Goal: Task Accomplishment & Management: Use online tool/utility

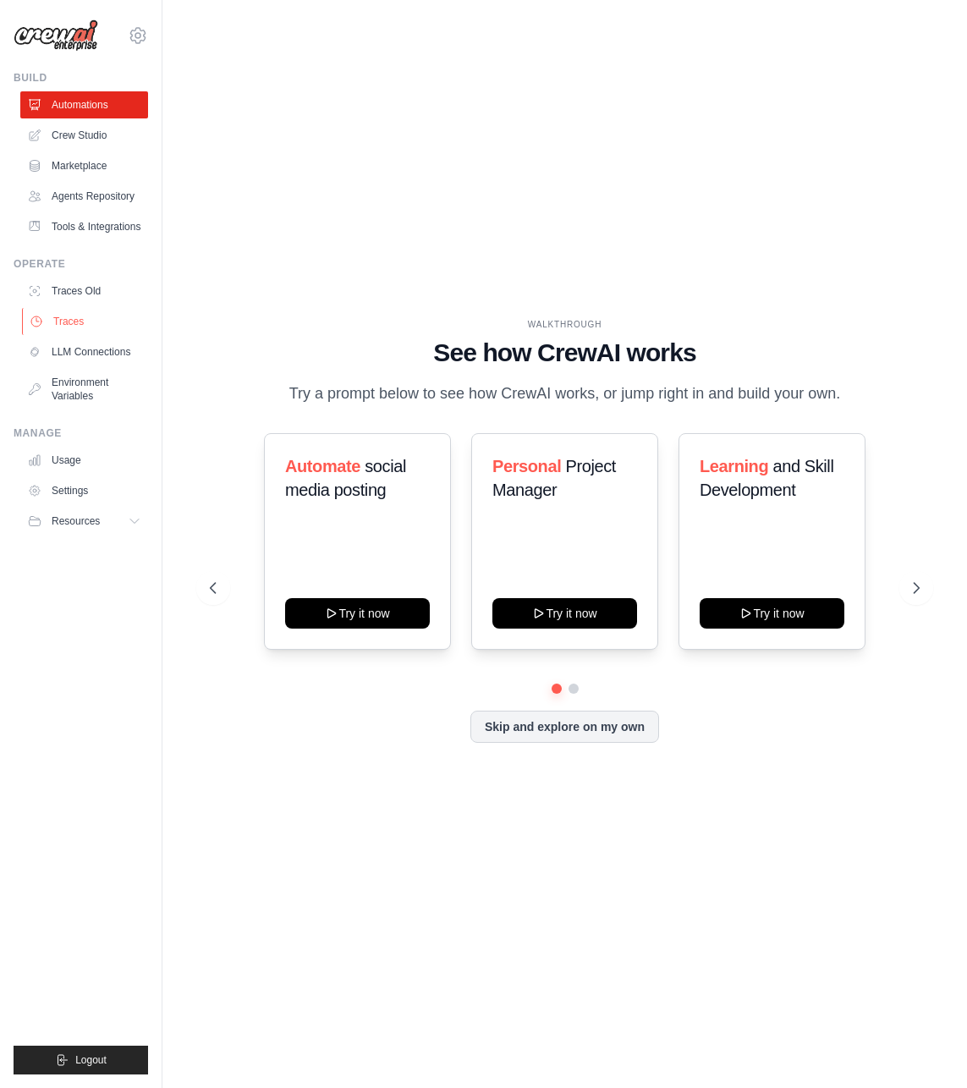
click at [99, 324] on link "Traces" at bounding box center [86, 321] width 128 height 27
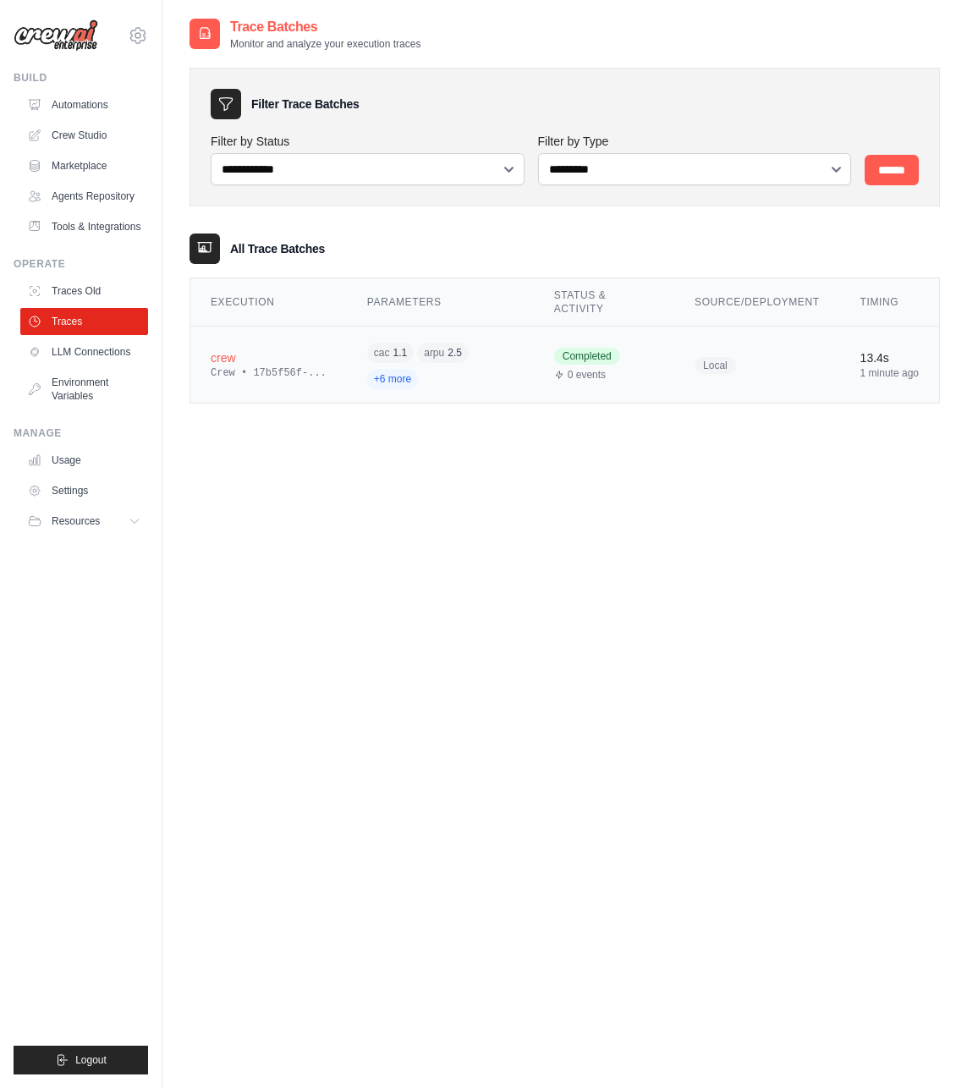
click at [335, 380] on td "crew Crew • 17b5f56f-..." at bounding box center [268, 365] width 157 height 77
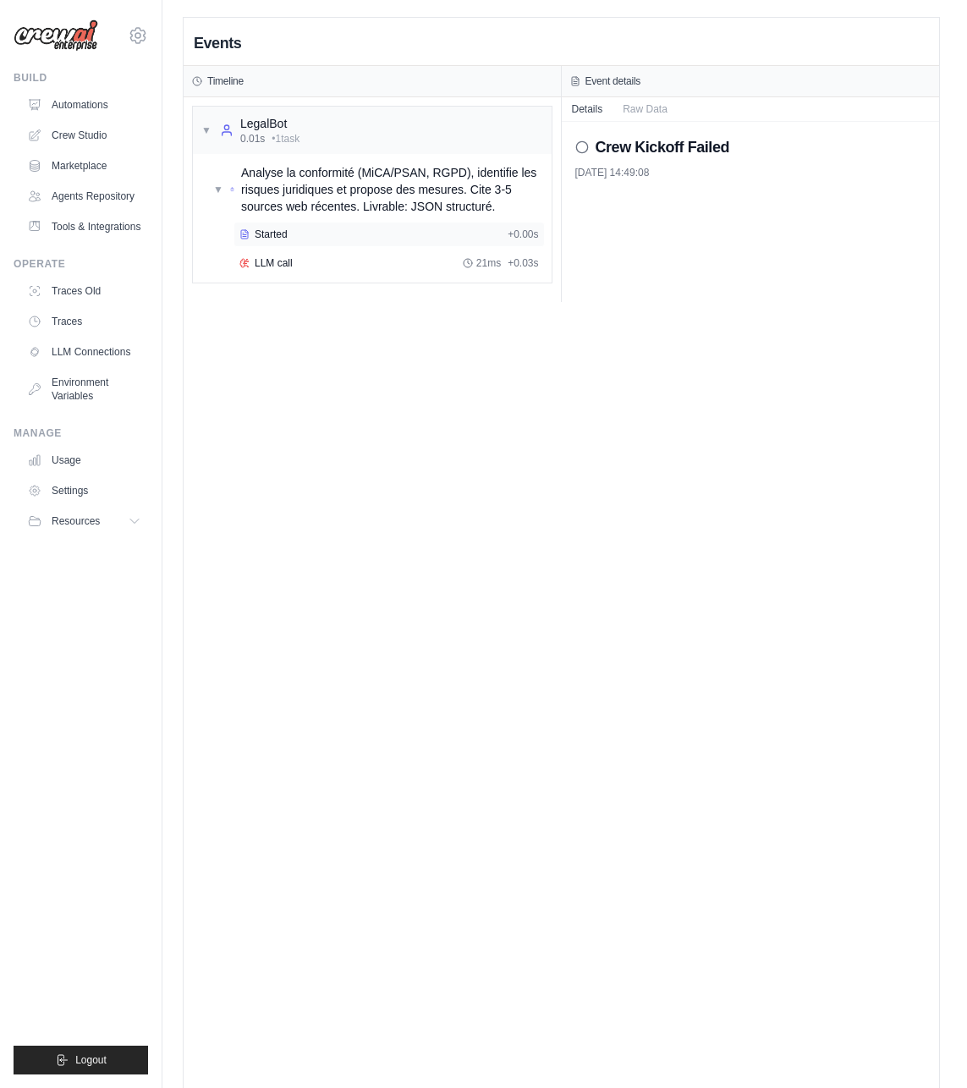
click at [351, 237] on div "Started" at bounding box center [369, 235] width 261 height 14
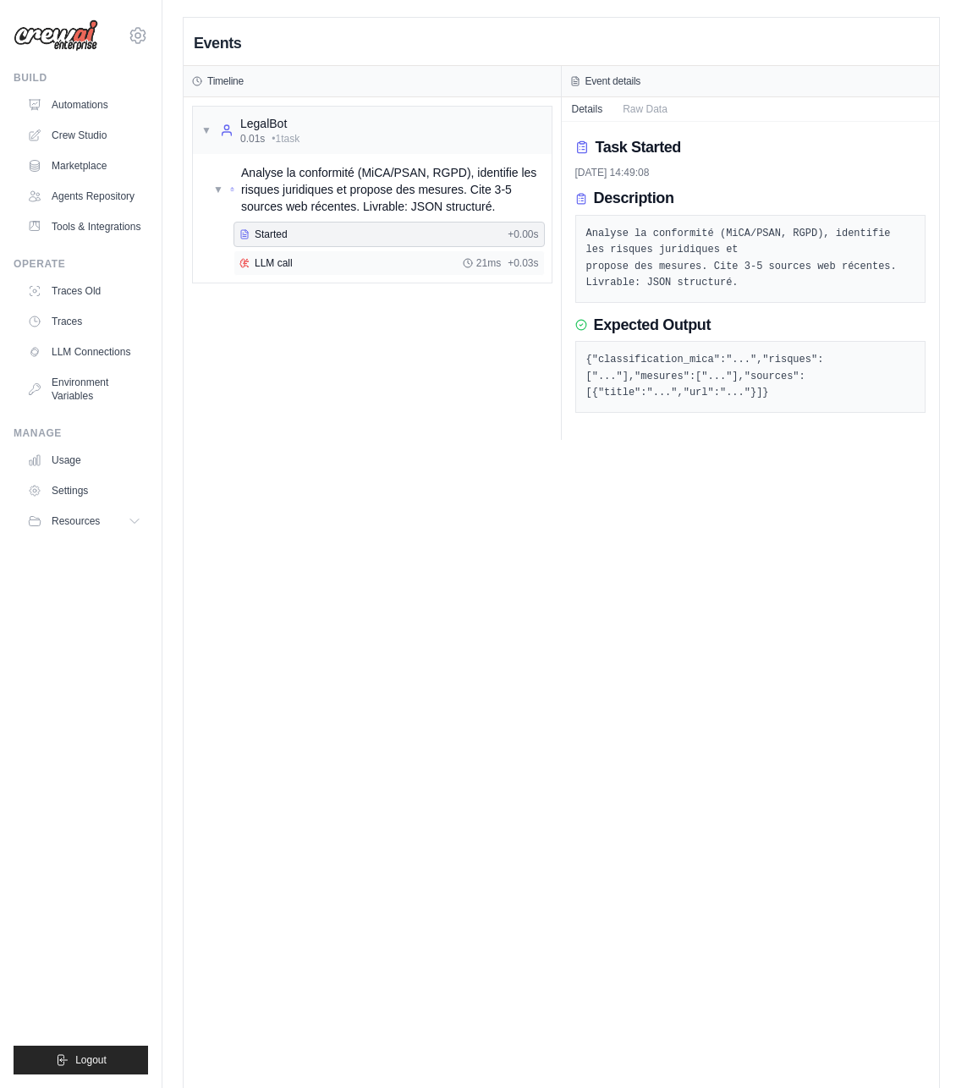
click at [349, 262] on div "LLM call 21ms + 0.03s" at bounding box center [388, 263] width 299 height 14
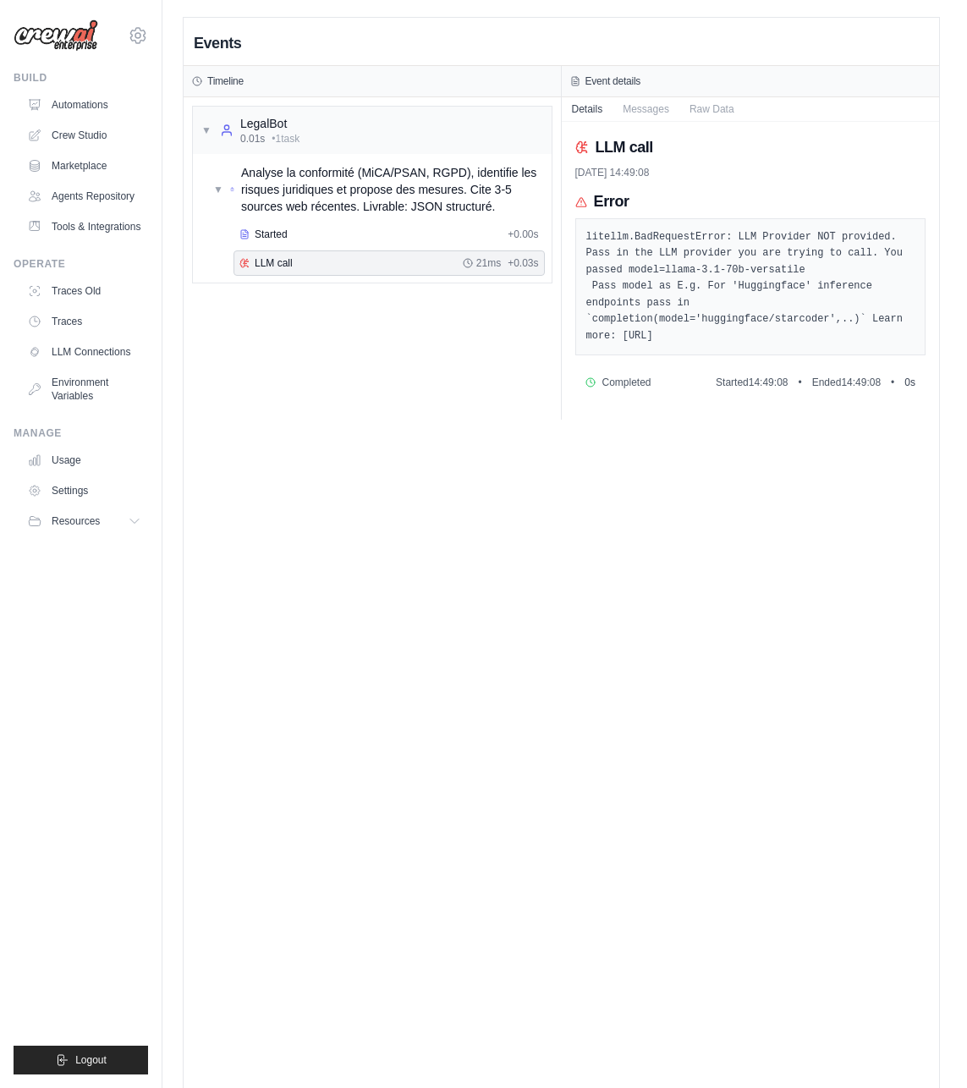
scroll to position [2, 0]
click at [863, 334] on pre "litellm.BadRequestError: LLM Provider NOT provided. Pass in the LLM provider yo…" at bounding box center [750, 286] width 329 height 116
click at [85, 136] on link "Crew Studio" at bounding box center [86, 135] width 128 height 27
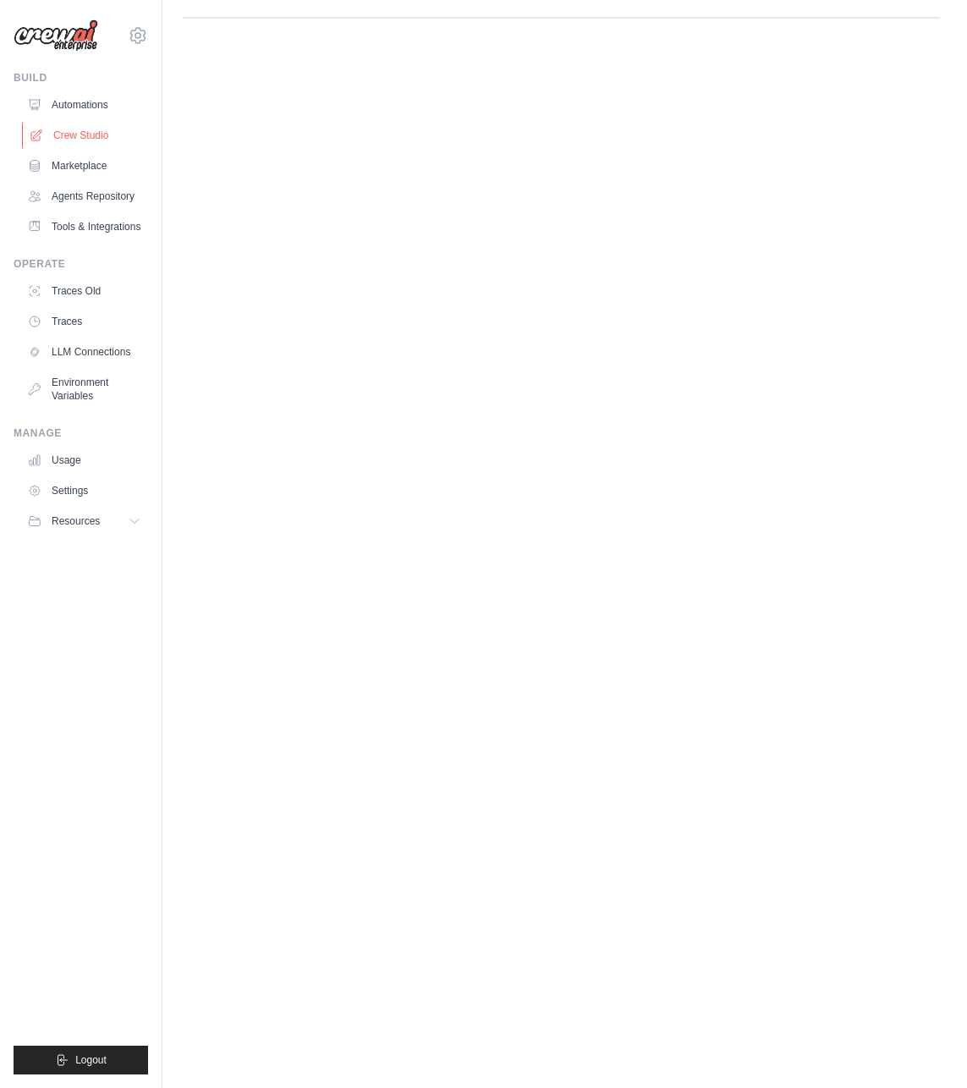
scroll to position [0, 0]
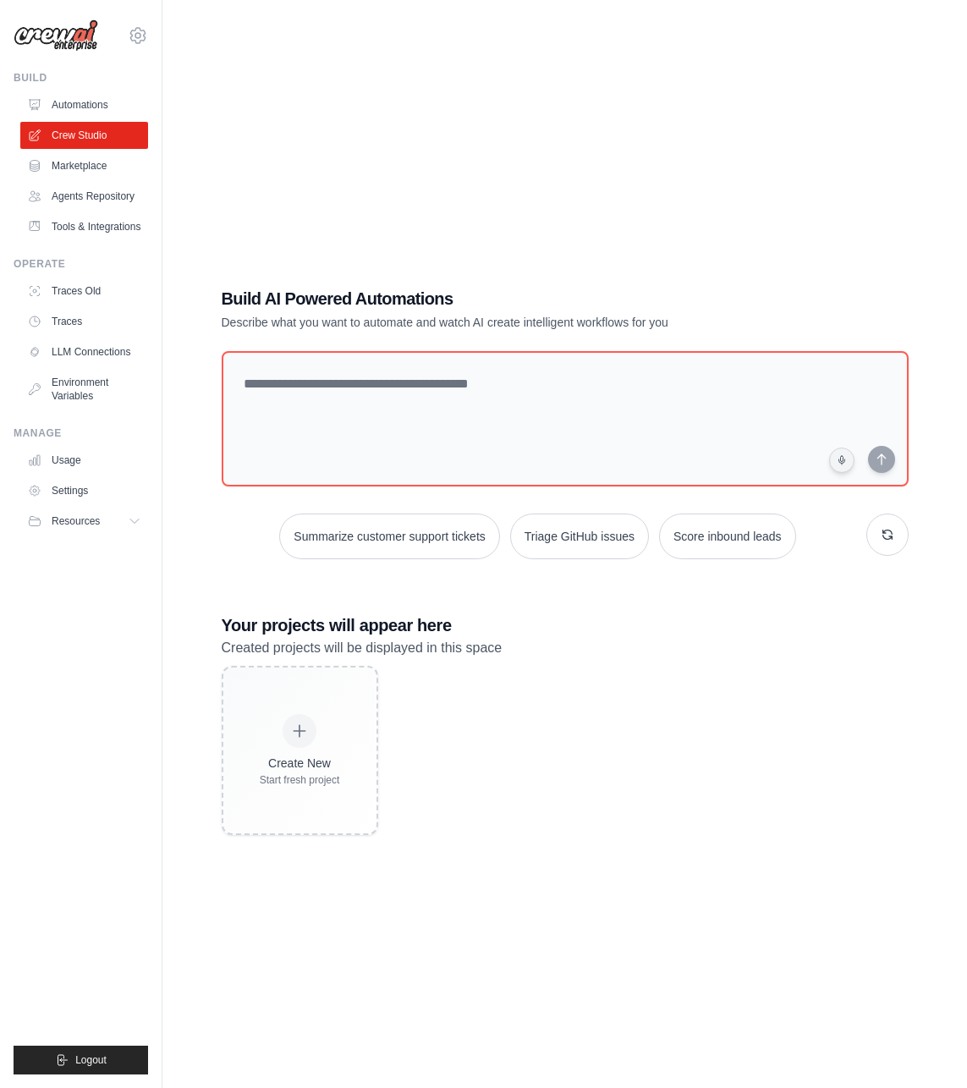
scroll to position [34, 0]
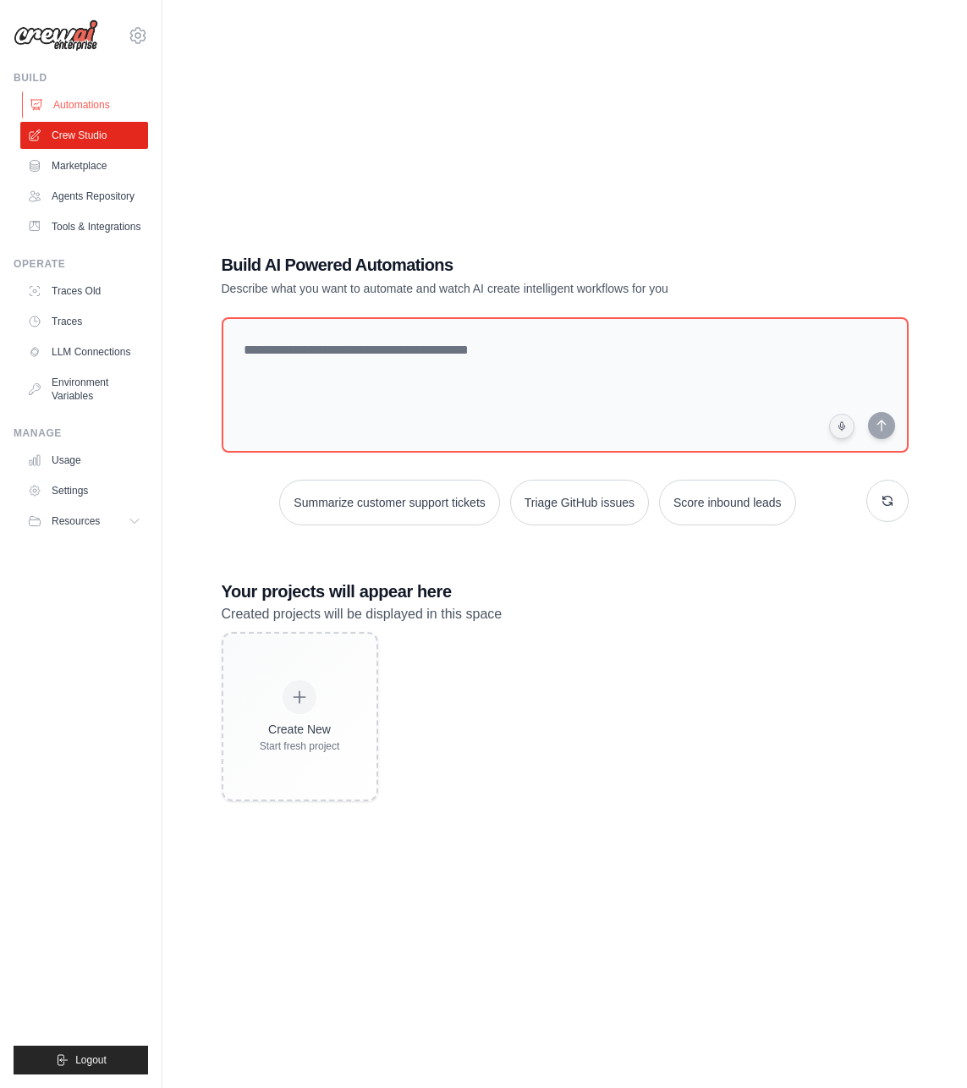
click at [82, 99] on link "Automations" at bounding box center [86, 104] width 128 height 27
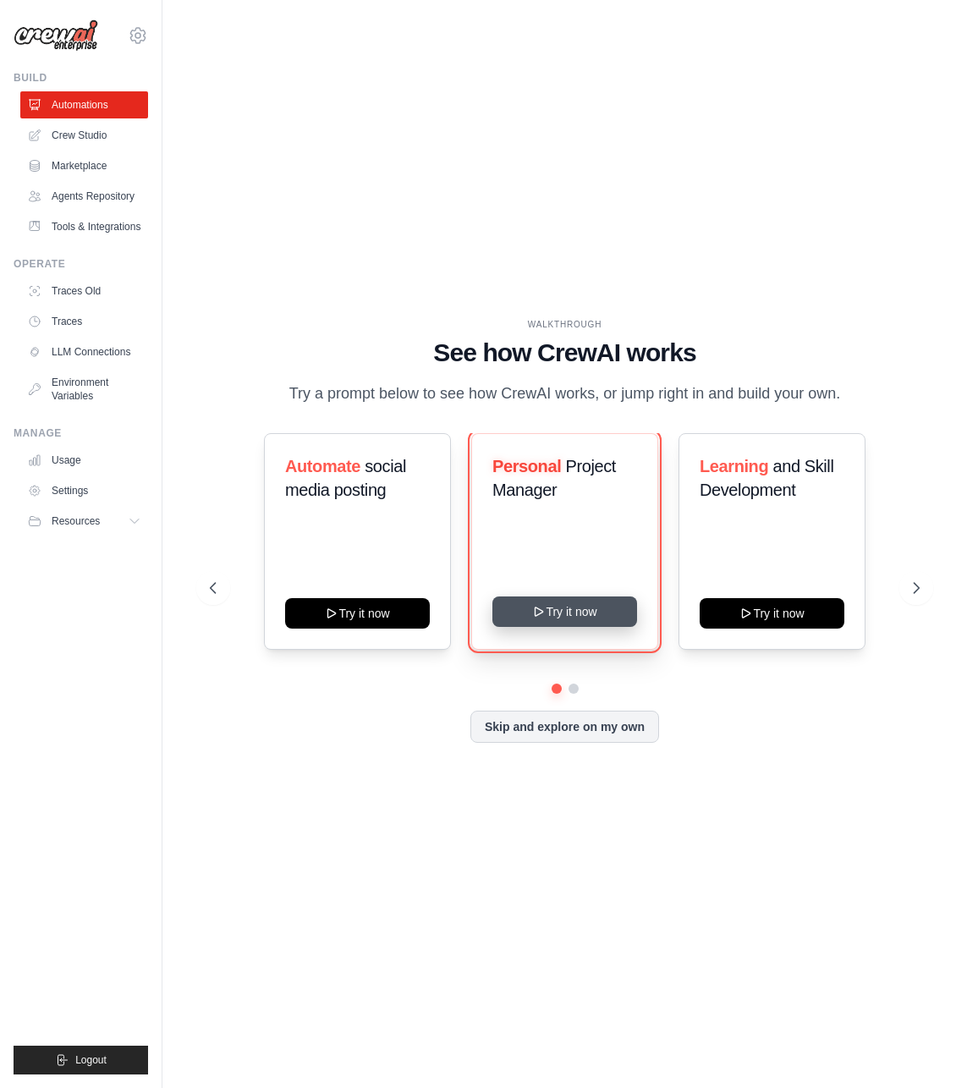
click at [547, 618] on button "Try it now" at bounding box center [564, 611] width 145 height 30
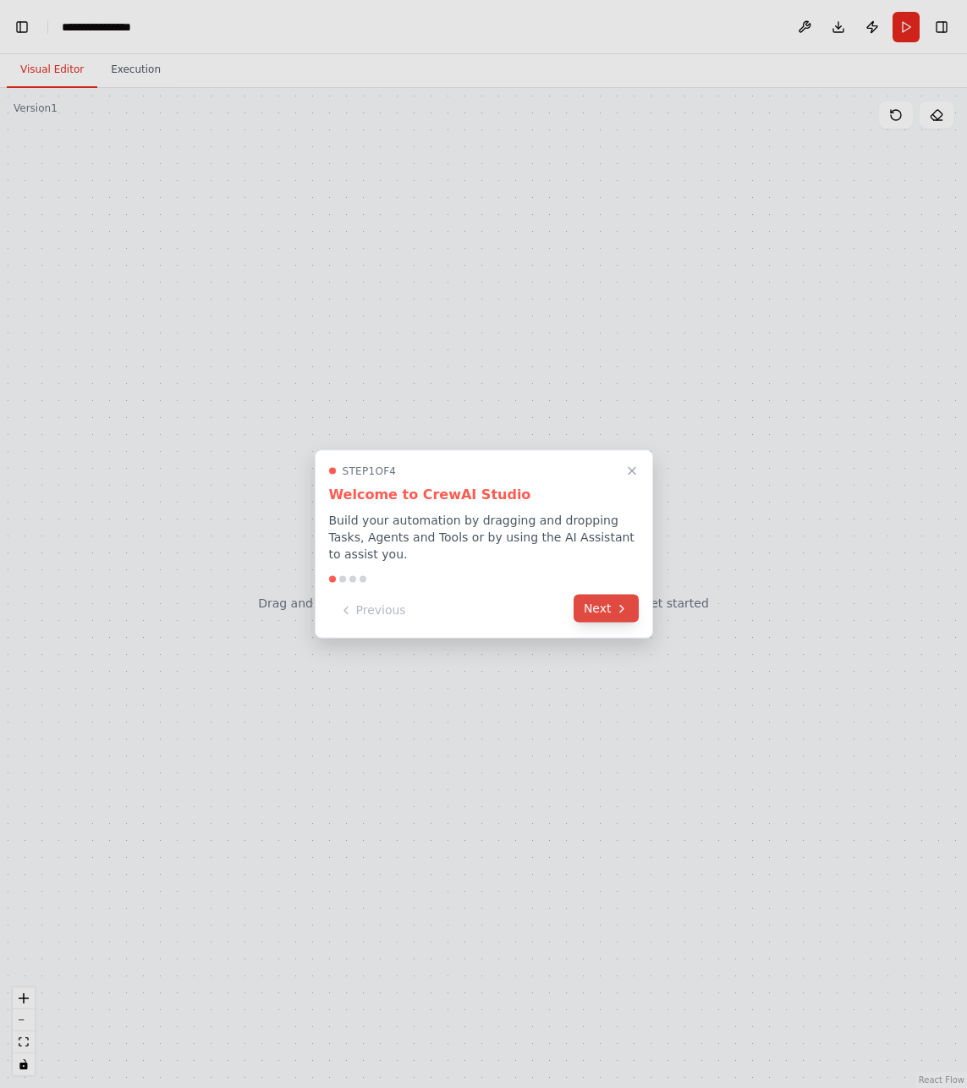
scroll to position [2037, 0]
click at [602, 609] on button "Next" at bounding box center [606, 609] width 65 height 28
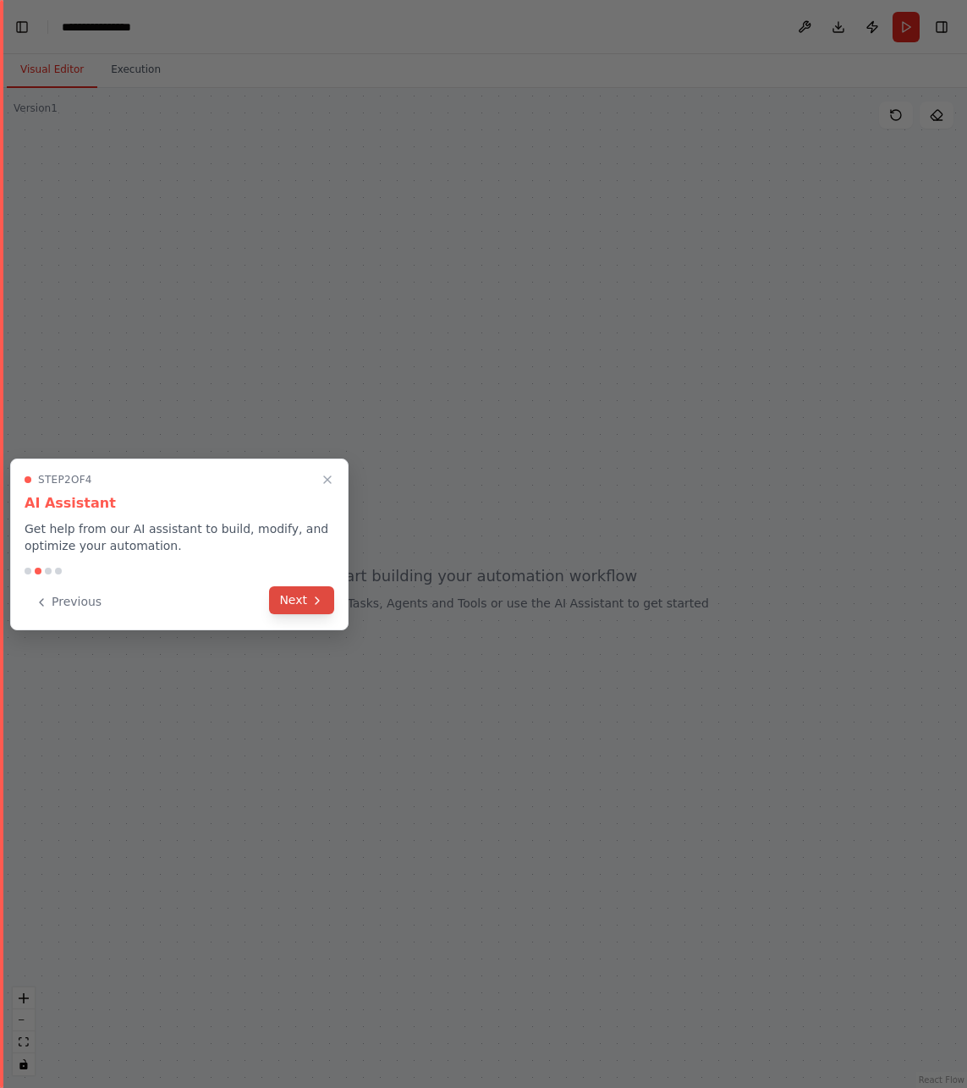
click at [290, 605] on button "Next" at bounding box center [301, 600] width 65 height 28
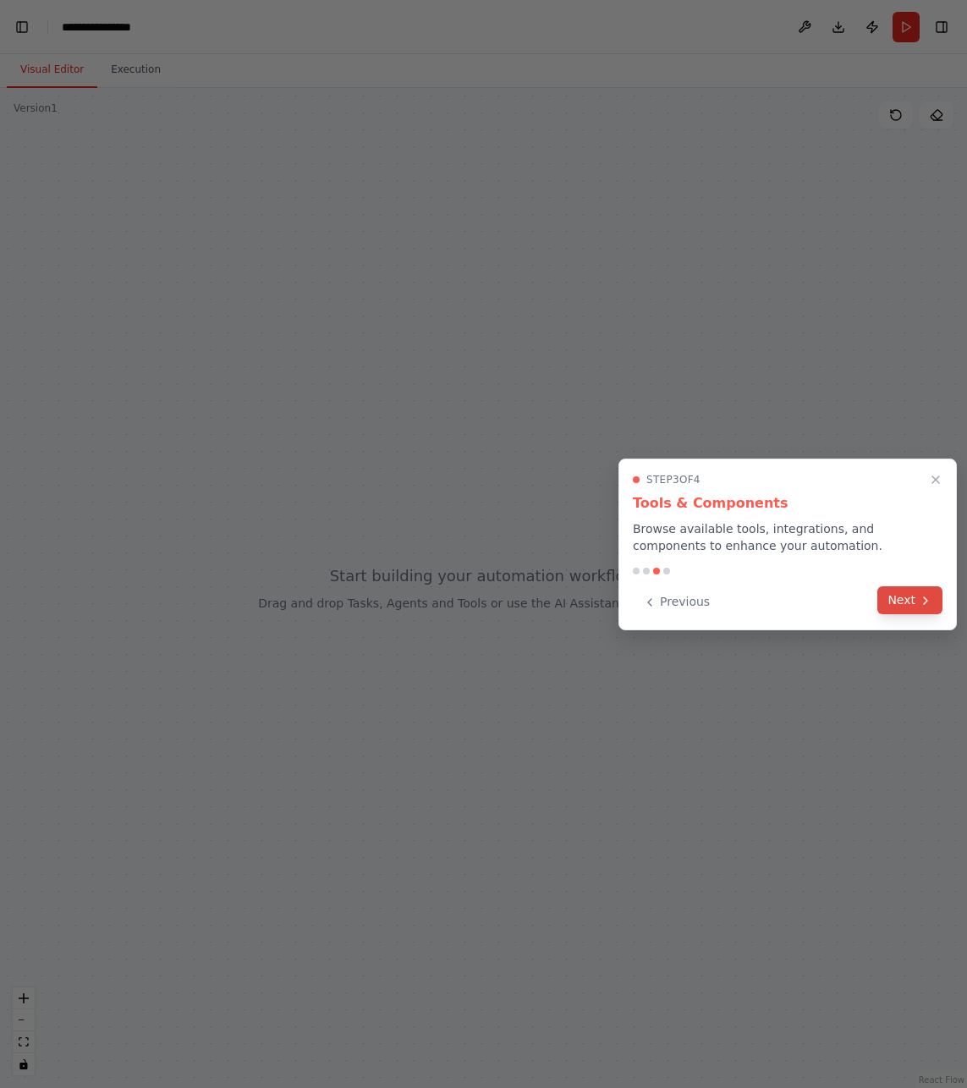
click at [889, 604] on button "Next" at bounding box center [909, 600] width 65 height 28
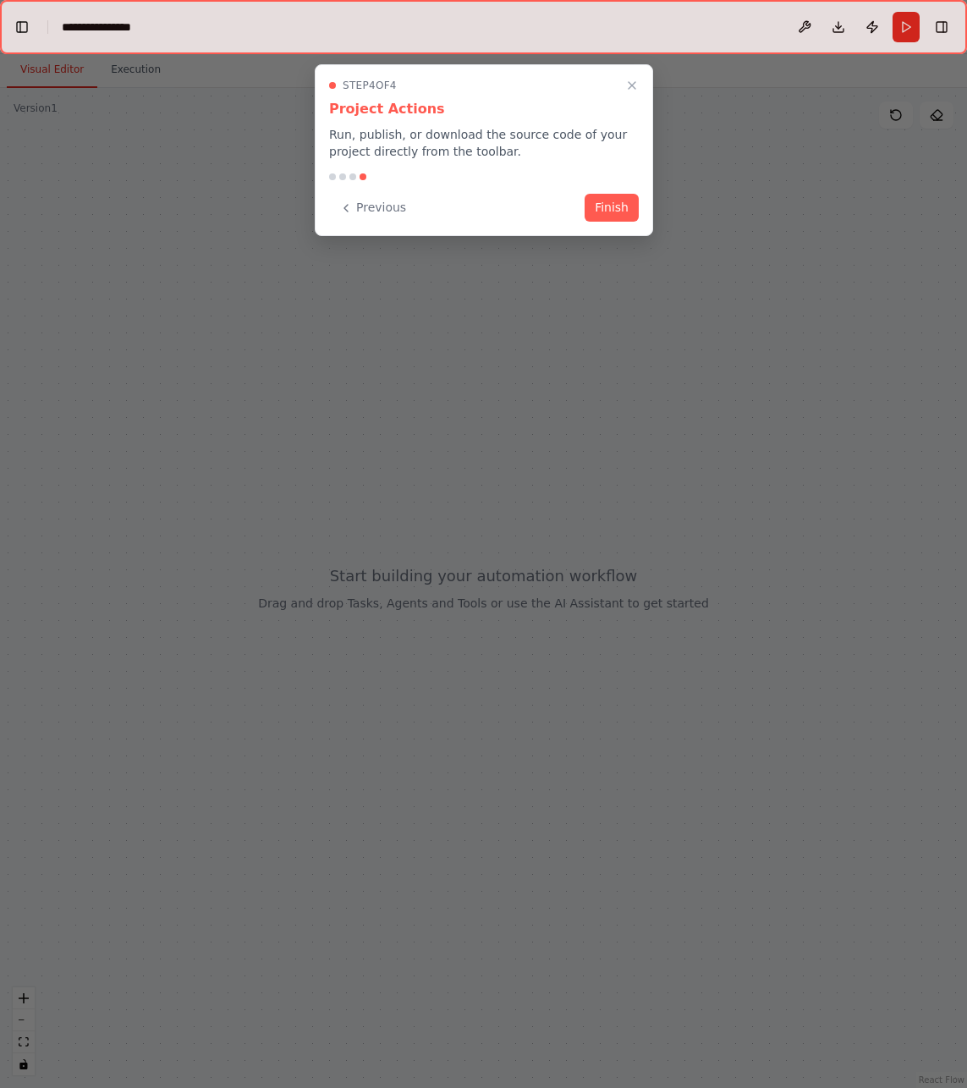
scroll to position [5018, 0]
click at [597, 206] on button "Finish" at bounding box center [612, 206] width 54 height 28
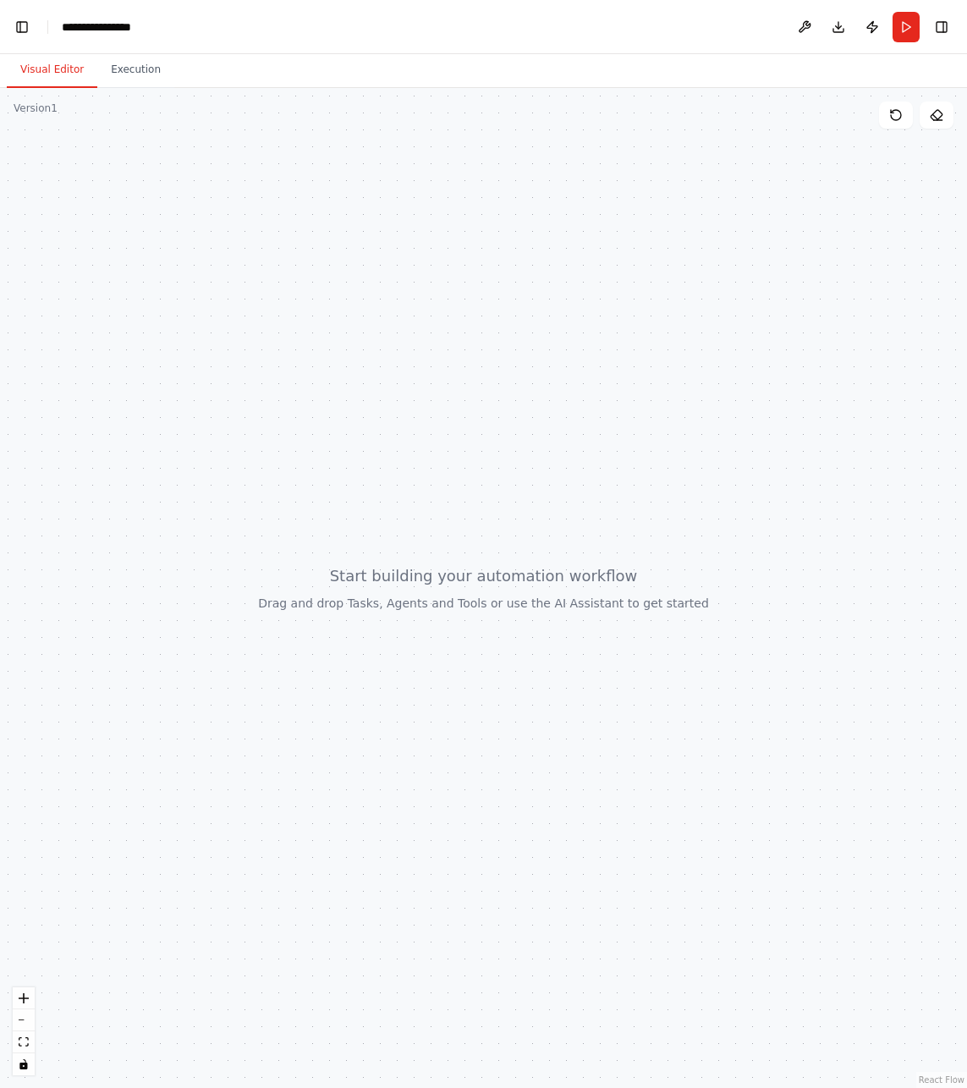
click at [339, 461] on div at bounding box center [483, 588] width 967 height 1000
drag, startPoint x: 387, startPoint y: 546, endPoint x: 378, endPoint y: 426, distance: 120.4
click at [378, 426] on div at bounding box center [483, 588] width 967 height 1000
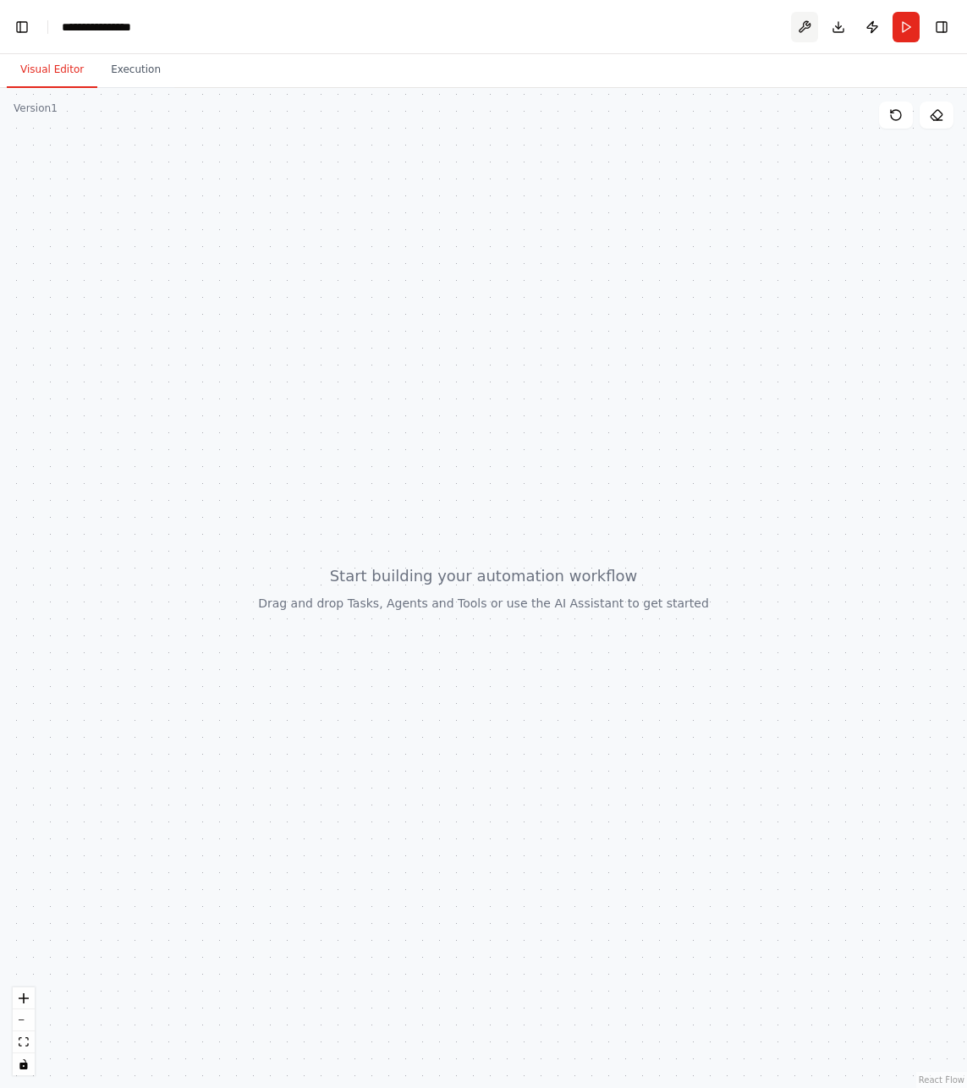
click at [811, 26] on button at bounding box center [804, 27] width 27 height 30
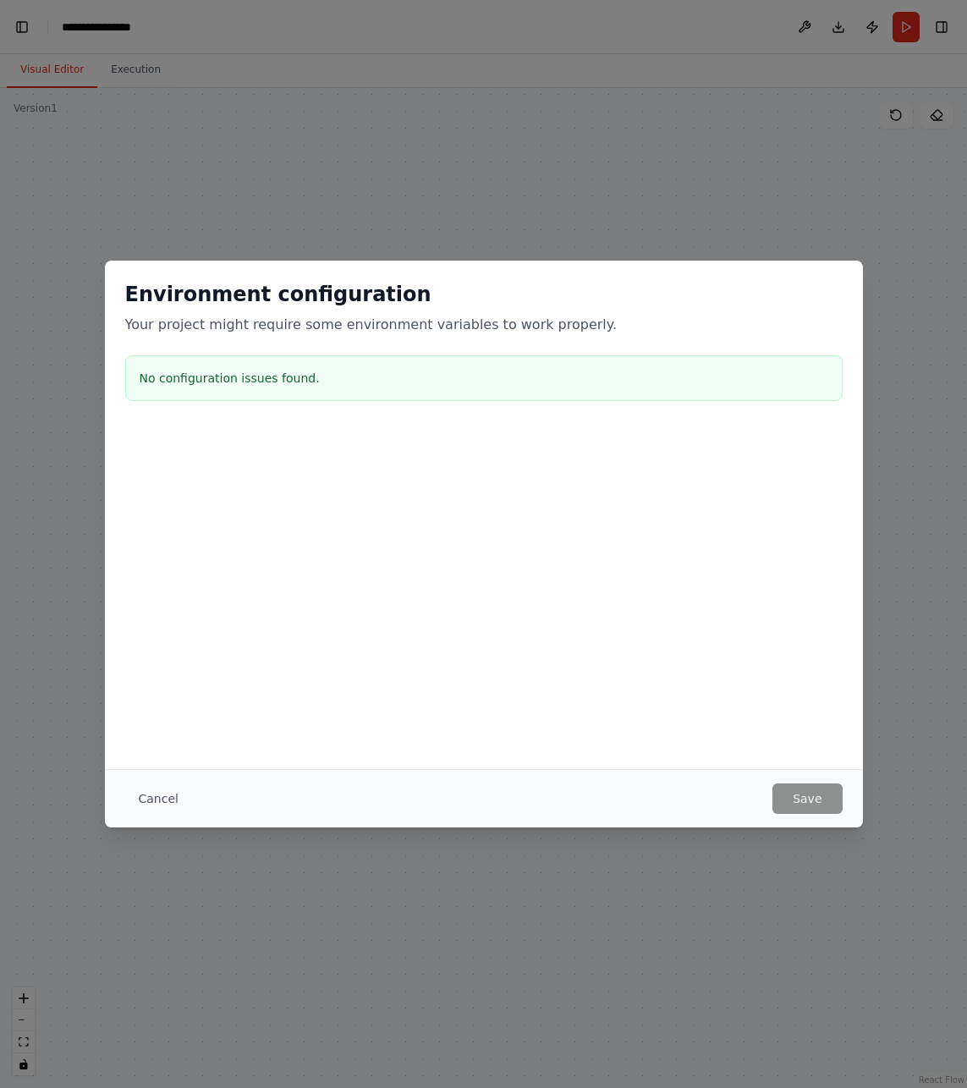
scroll to position [7020, 0]
click at [150, 801] on button "Cancel" at bounding box center [158, 798] width 67 height 30
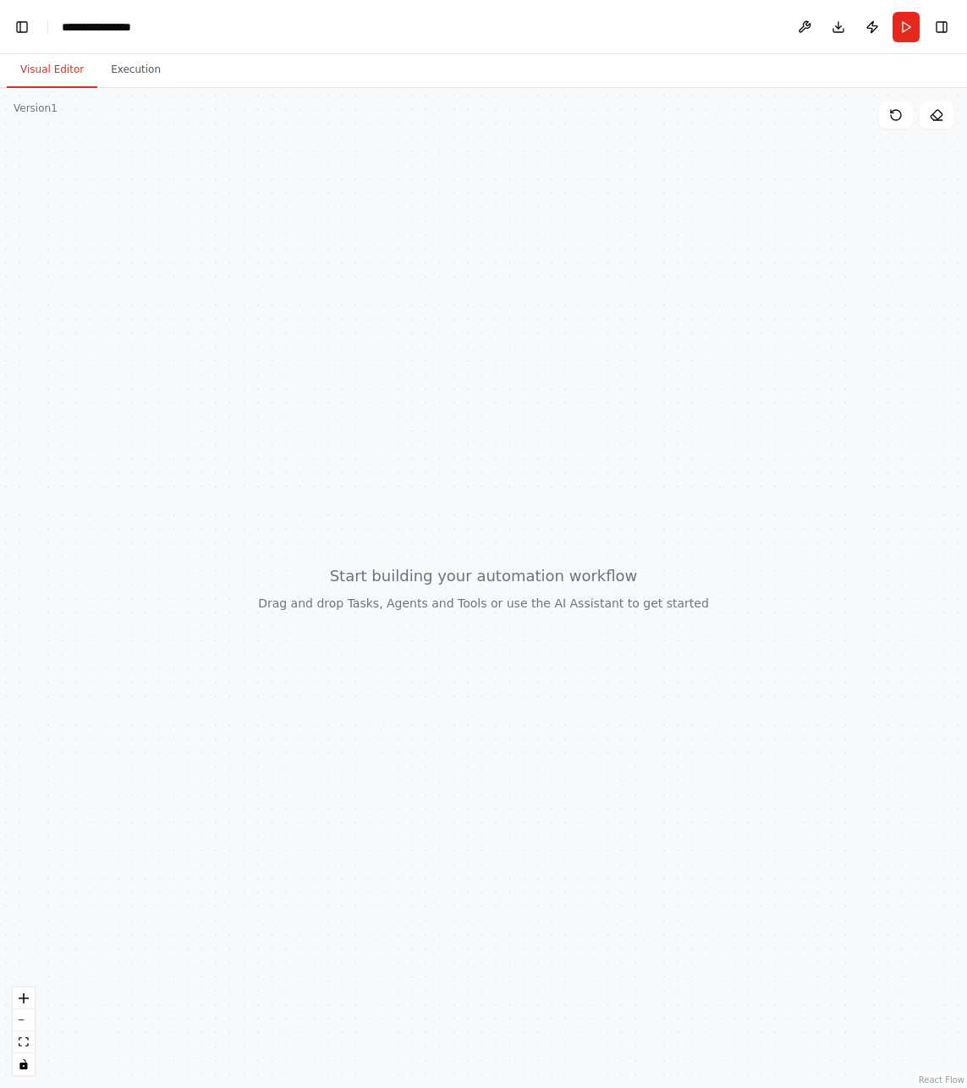
scroll to position [10210, 0]
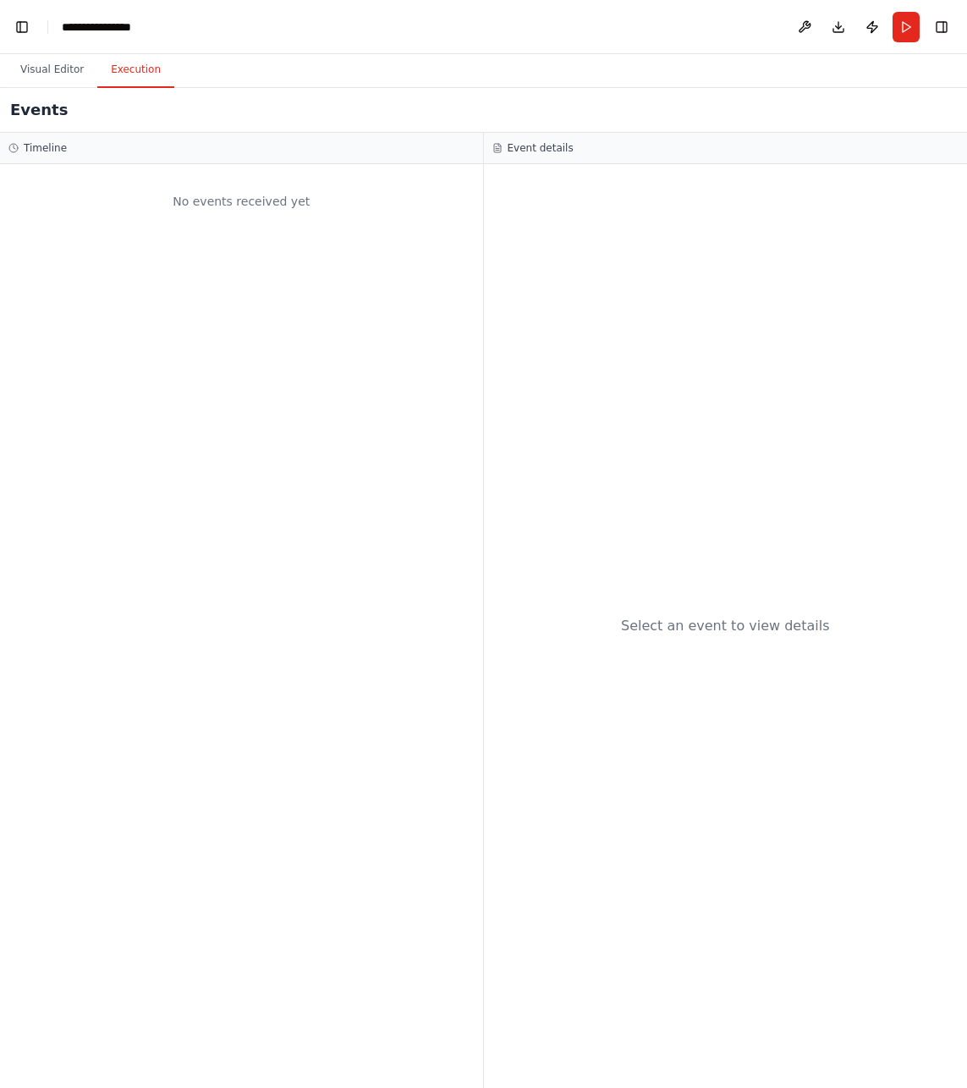
click at [123, 74] on button "Execution" at bounding box center [135, 70] width 77 height 36
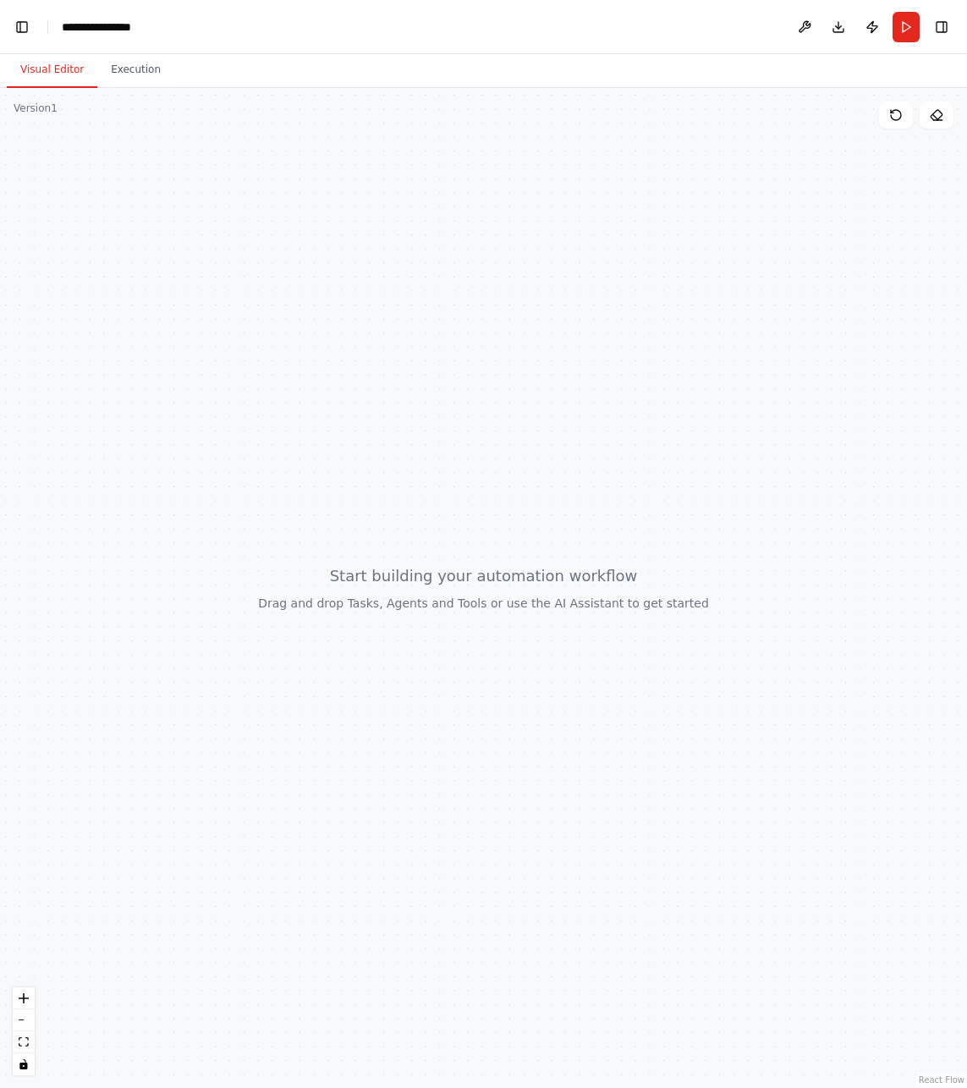
click at [52, 67] on button "Visual Editor" at bounding box center [52, 70] width 91 height 36
click at [382, 206] on div at bounding box center [483, 588] width 967 height 1000
click at [873, 25] on button "Publish" at bounding box center [872, 27] width 27 height 30
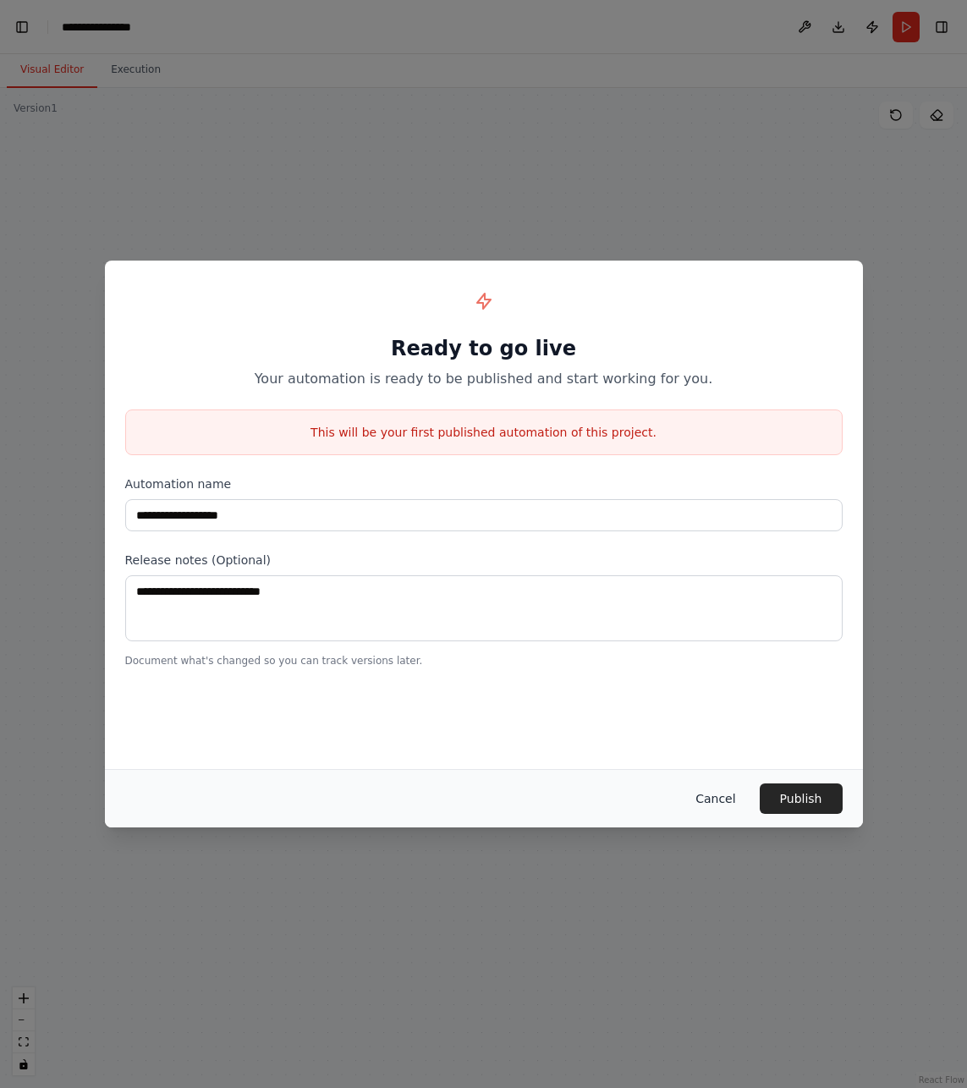
click at [729, 799] on button "Cancel" at bounding box center [715, 798] width 67 height 30
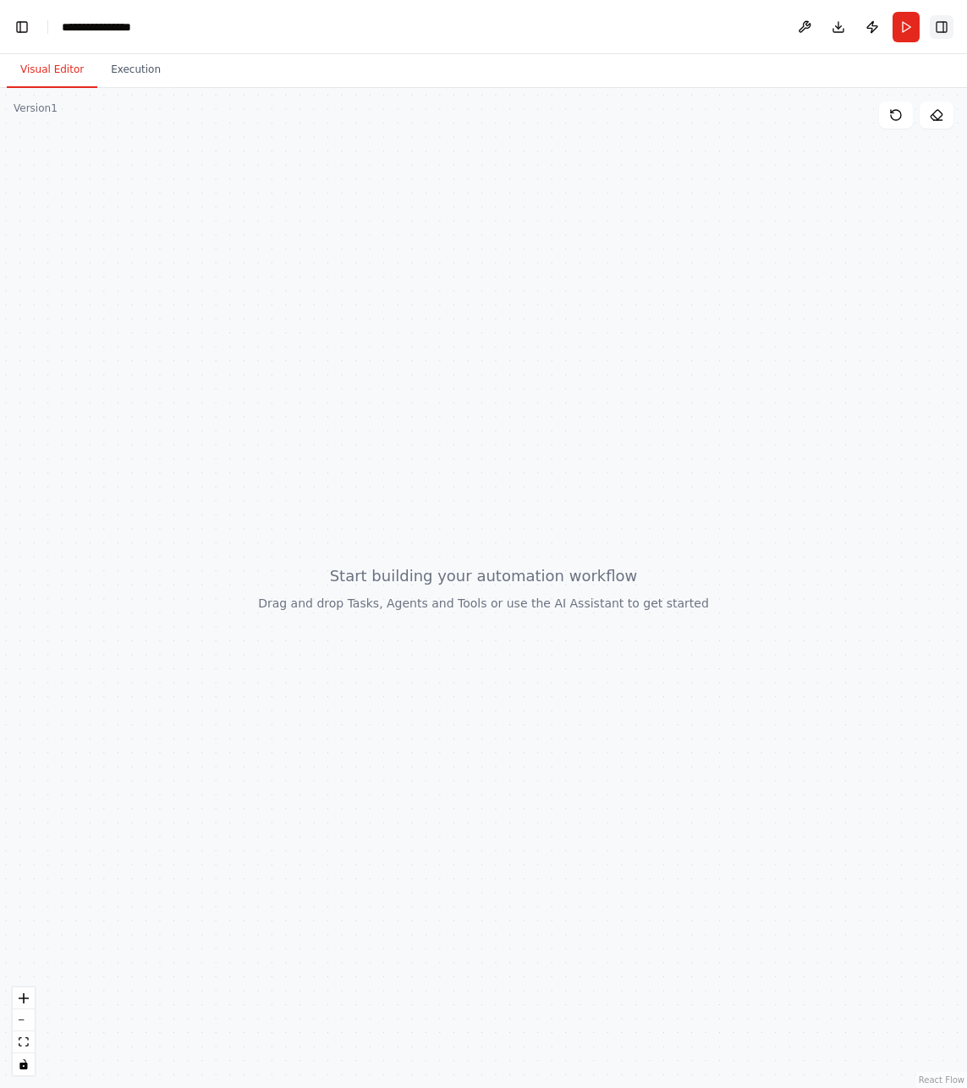
click at [942, 23] on button "Toggle Right Sidebar" at bounding box center [942, 27] width 24 height 24
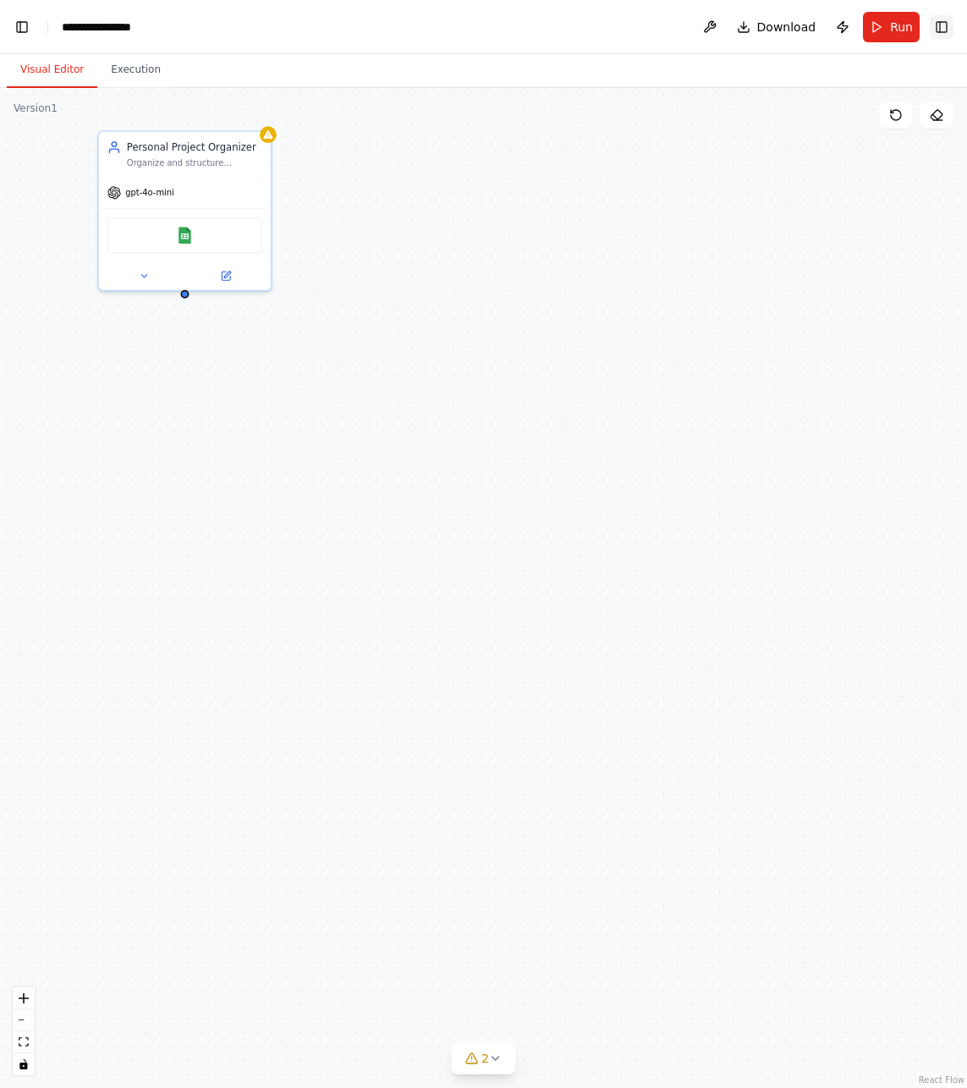
scroll to position [15455, 0]
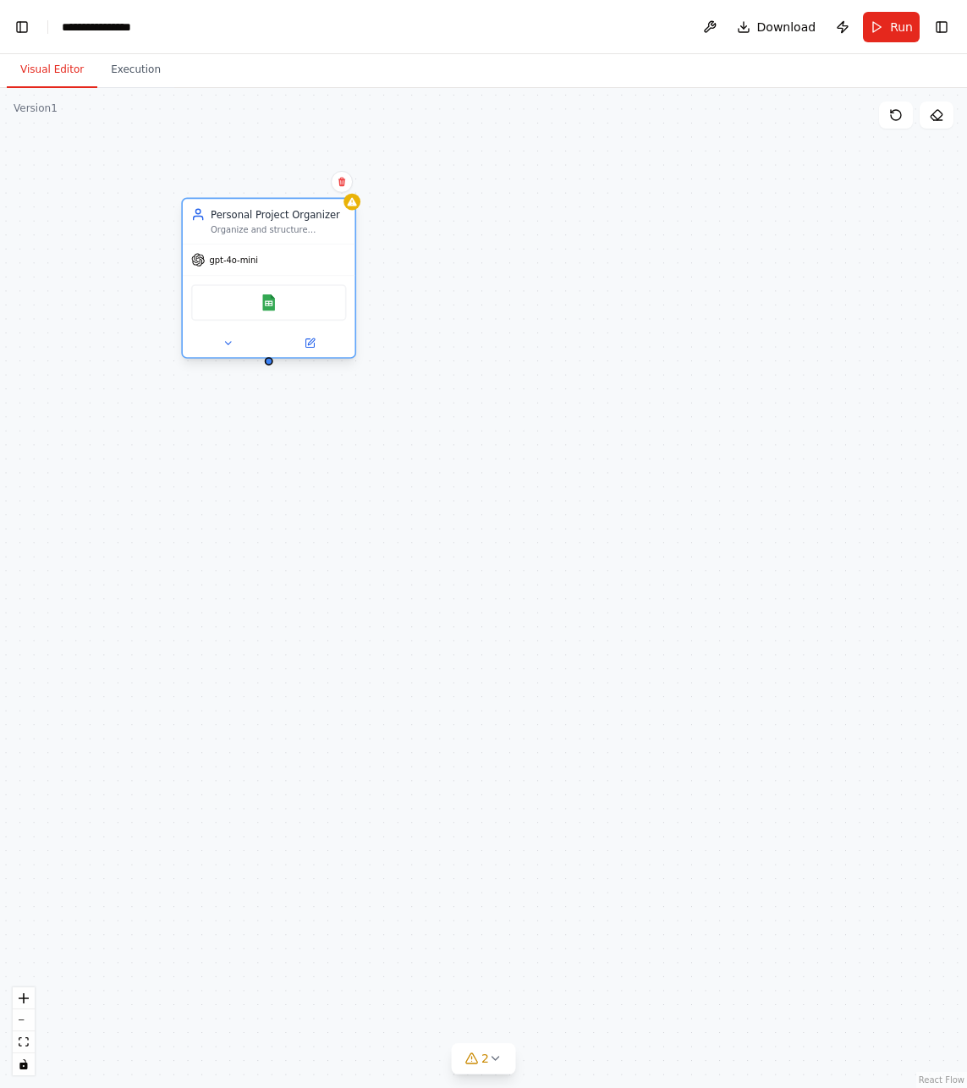
drag, startPoint x: 198, startPoint y: 163, endPoint x: 293, endPoint y: 232, distance: 116.9
click at [293, 232] on div "Organize and structure personal projects by breaking them down into manageable …" at bounding box center [278, 229] width 135 height 11
click at [244, 347] on icon at bounding box center [241, 343] width 11 height 11
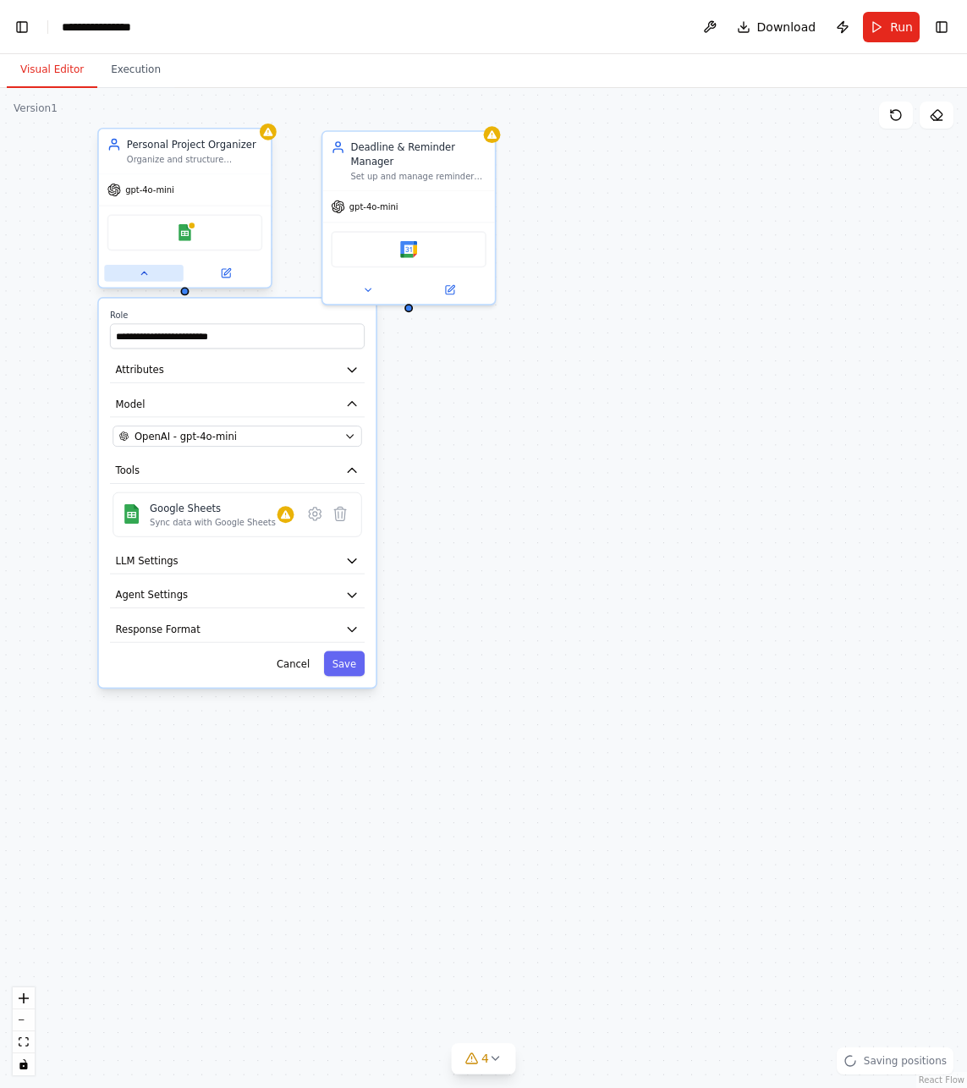
scroll to position [16172, 0]
click at [238, 567] on button "LLM Settings" at bounding box center [237, 561] width 255 height 26
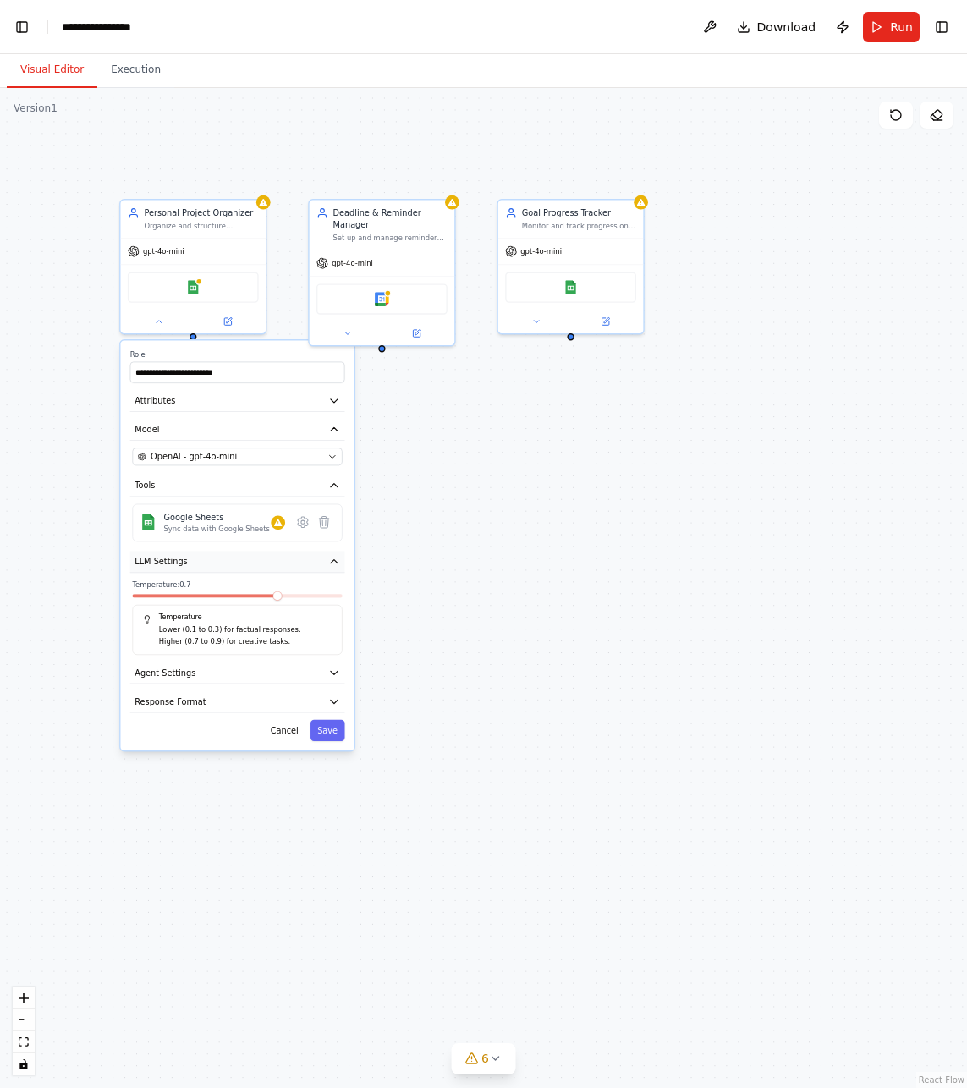
scroll to position [16874, 0]
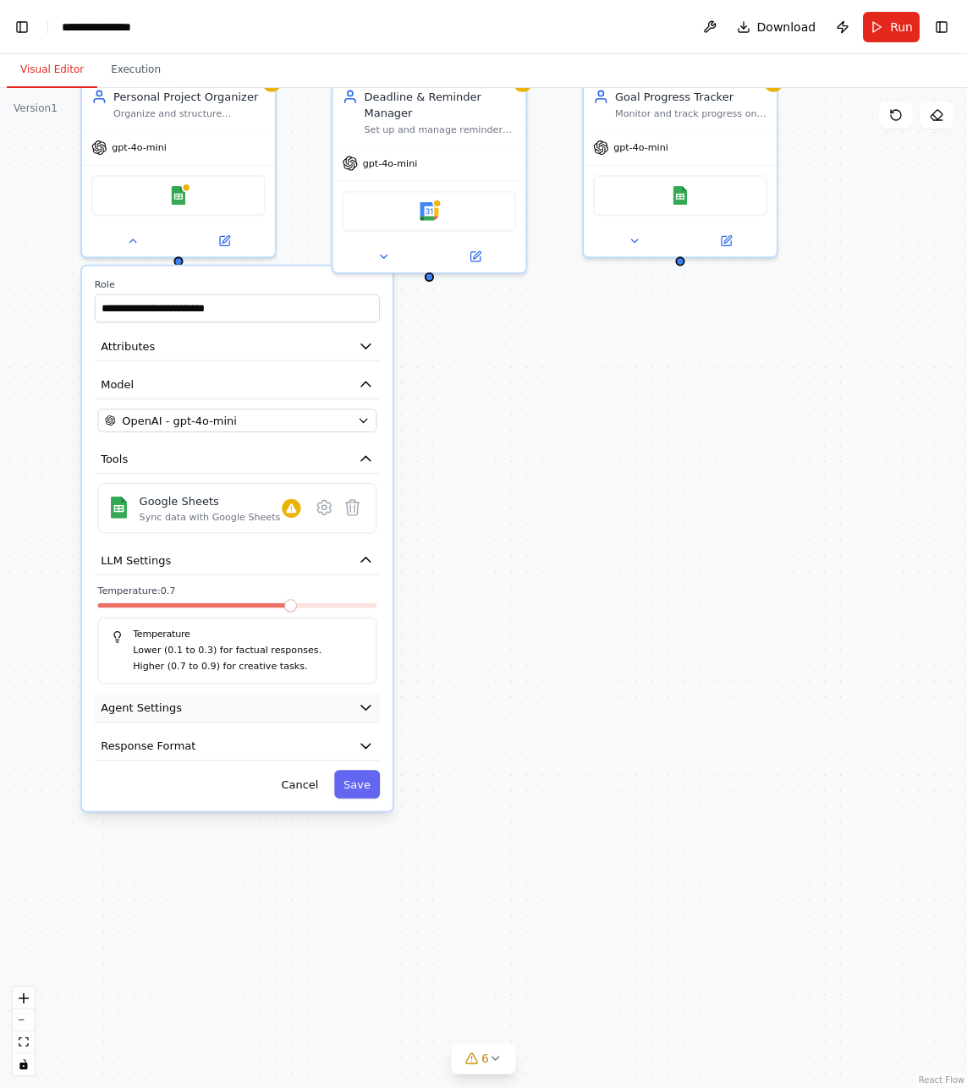
click at [222, 712] on button "Agent Settings" at bounding box center [237, 707] width 285 height 29
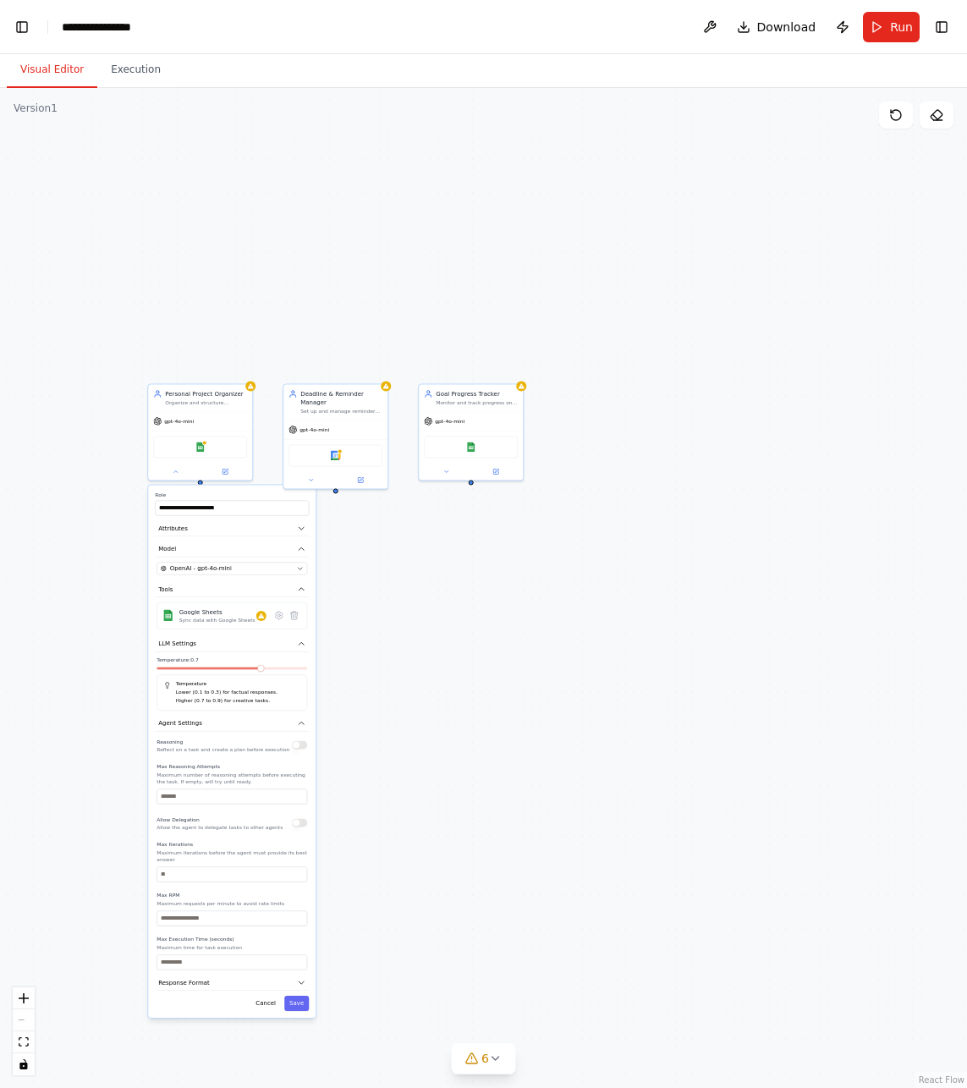
click at [469, 604] on div "**********" at bounding box center [483, 588] width 967 height 1000
drag, startPoint x: 199, startPoint y: 480, endPoint x: 334, endPoint y: 491, distance: 135.8
click at [334, 491] on div "**********" at bounding box center [483, 588] width 967 height 1000
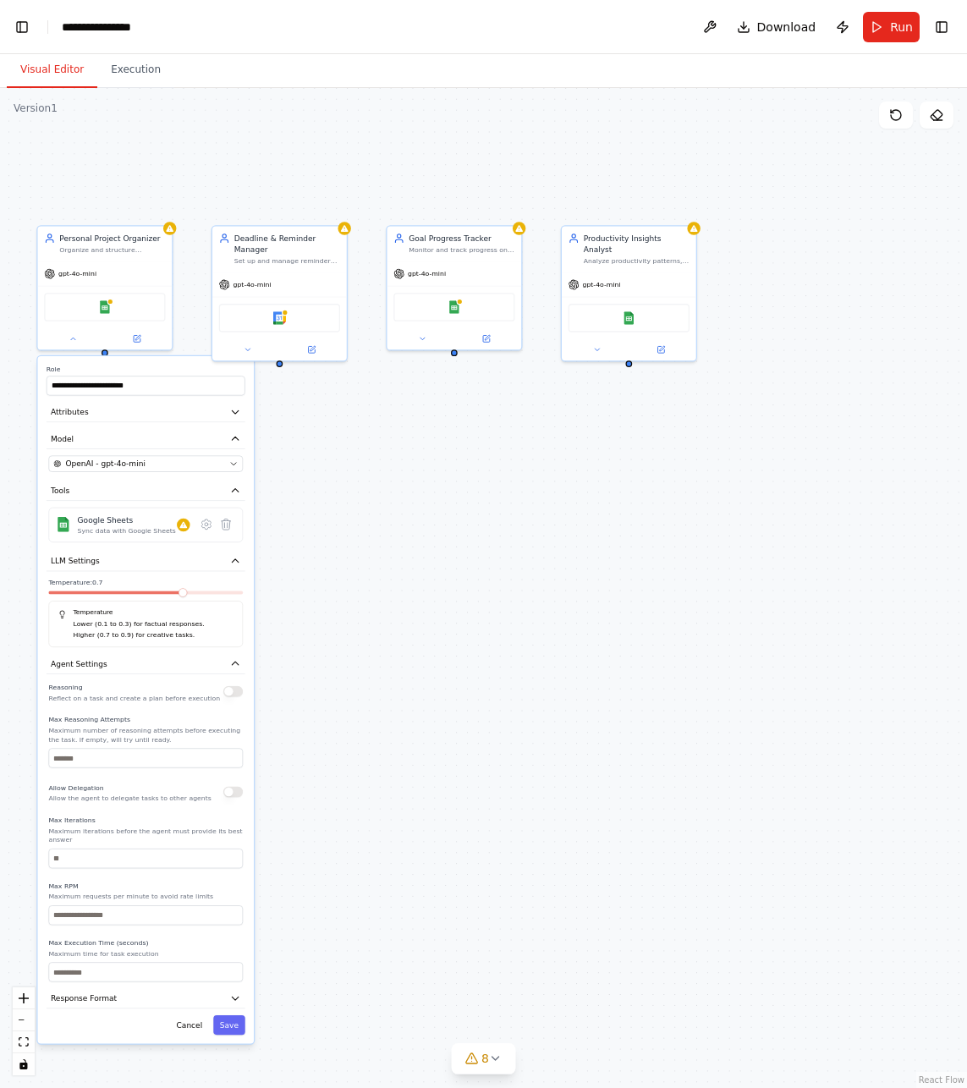
scroll to position [18729, 0]
click at [283, 147] on div ".deletable-edge-delete-btn { width: 20px; height: 20px; border: 0px solid #ffff…" at bounding box center [483, 588] width 967 height 1000
click at [119, 373] on label "Role" at bounding box center [146, 369] width 199 height 8
click at [119, 365] on label "Role" at bounding box center [146, 369] width 199 height 8
click at [333, 398] on div ".deletable-edge-delete-btn { width: 20px; height: 20px; border: 0px solid #ffff…" at bounding box center [483, 588] width 967 height 1000
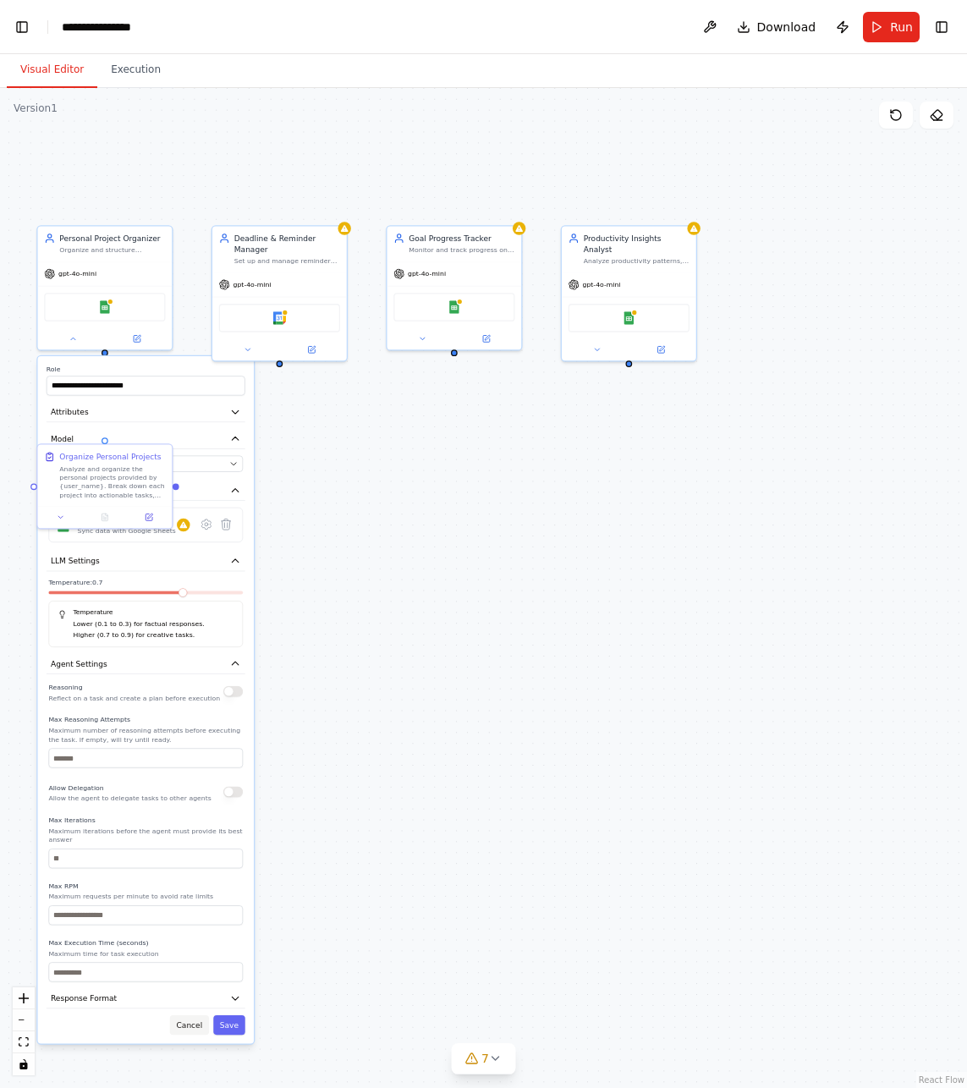
click at [184, 1023] on button "Cancel" at bounding box center [189, 1024] width 39 height 19
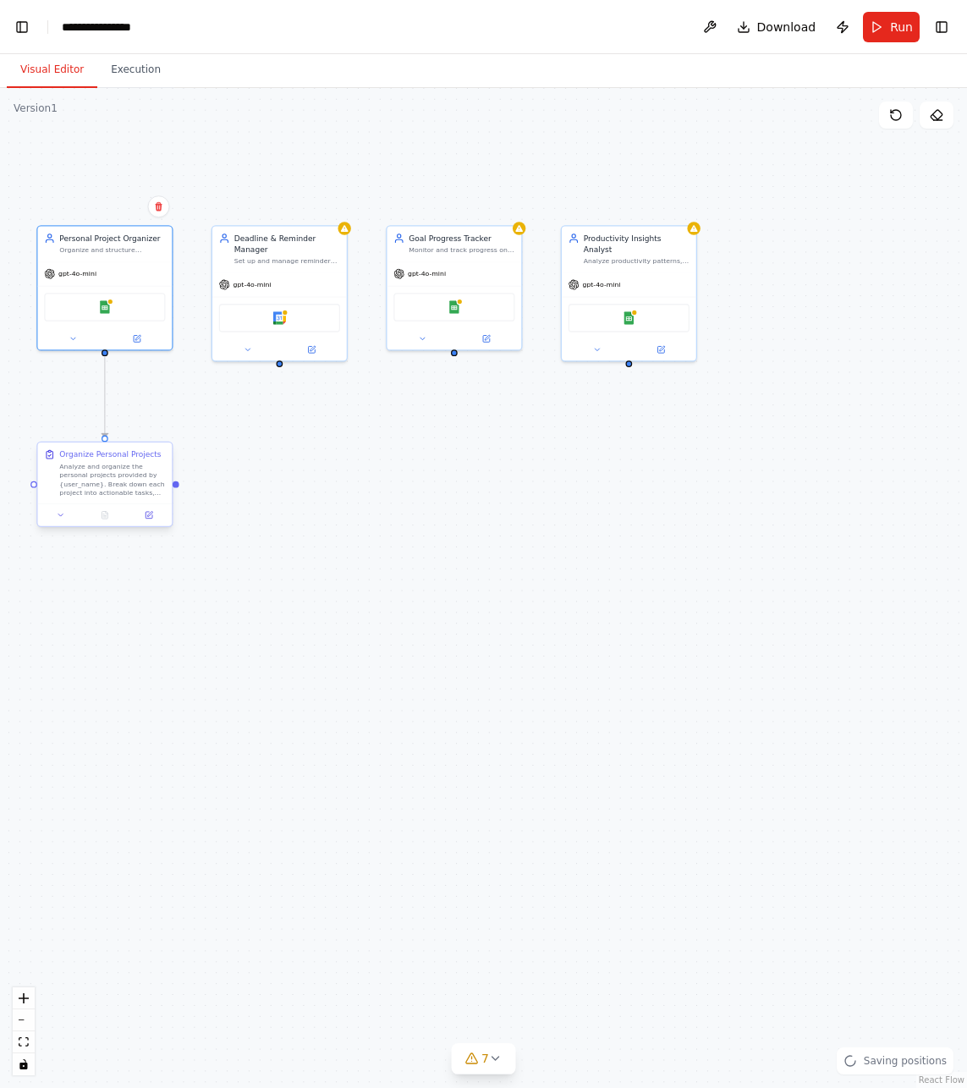
click at [118, 465] on div "Analyze and organize the personal projects provided by {user_name}. Break down …" at bounding box center [112, 479] width 106 height 35
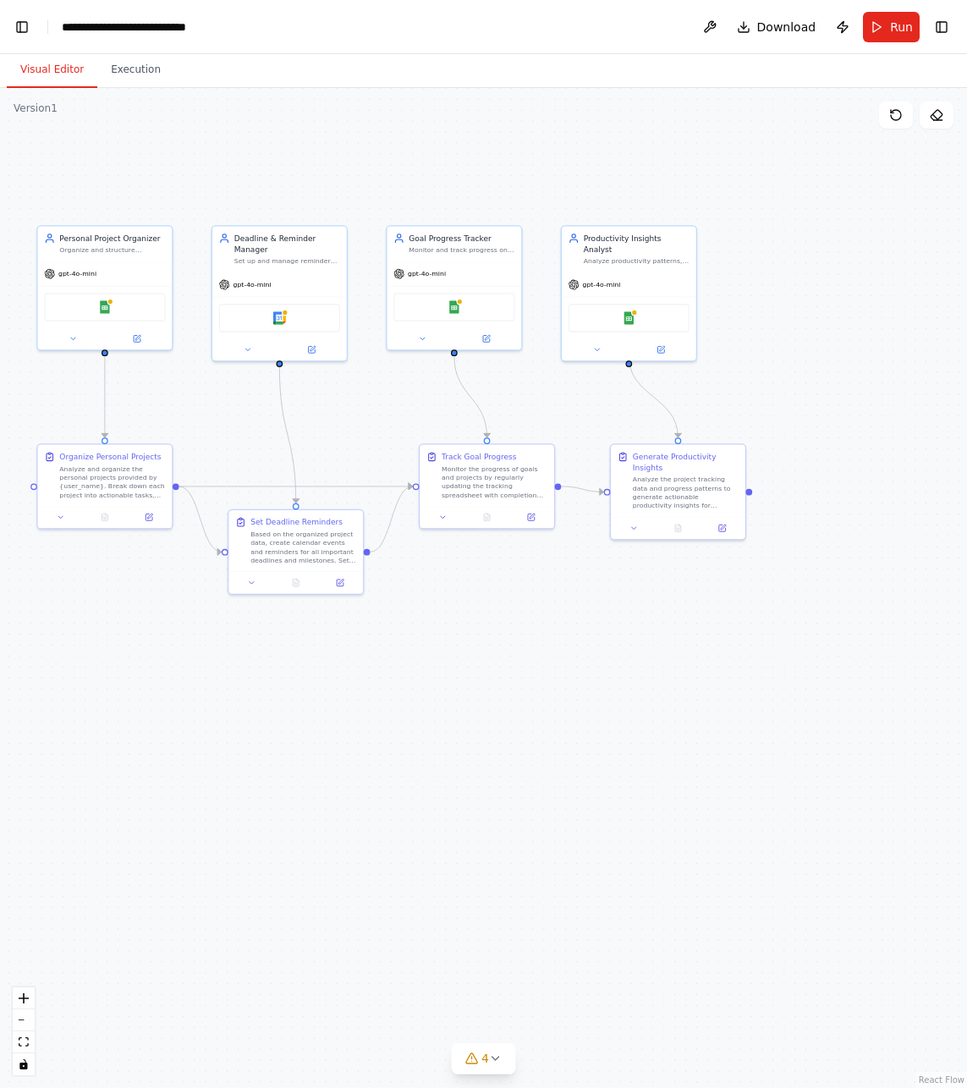
scroll to position [21373, 0]
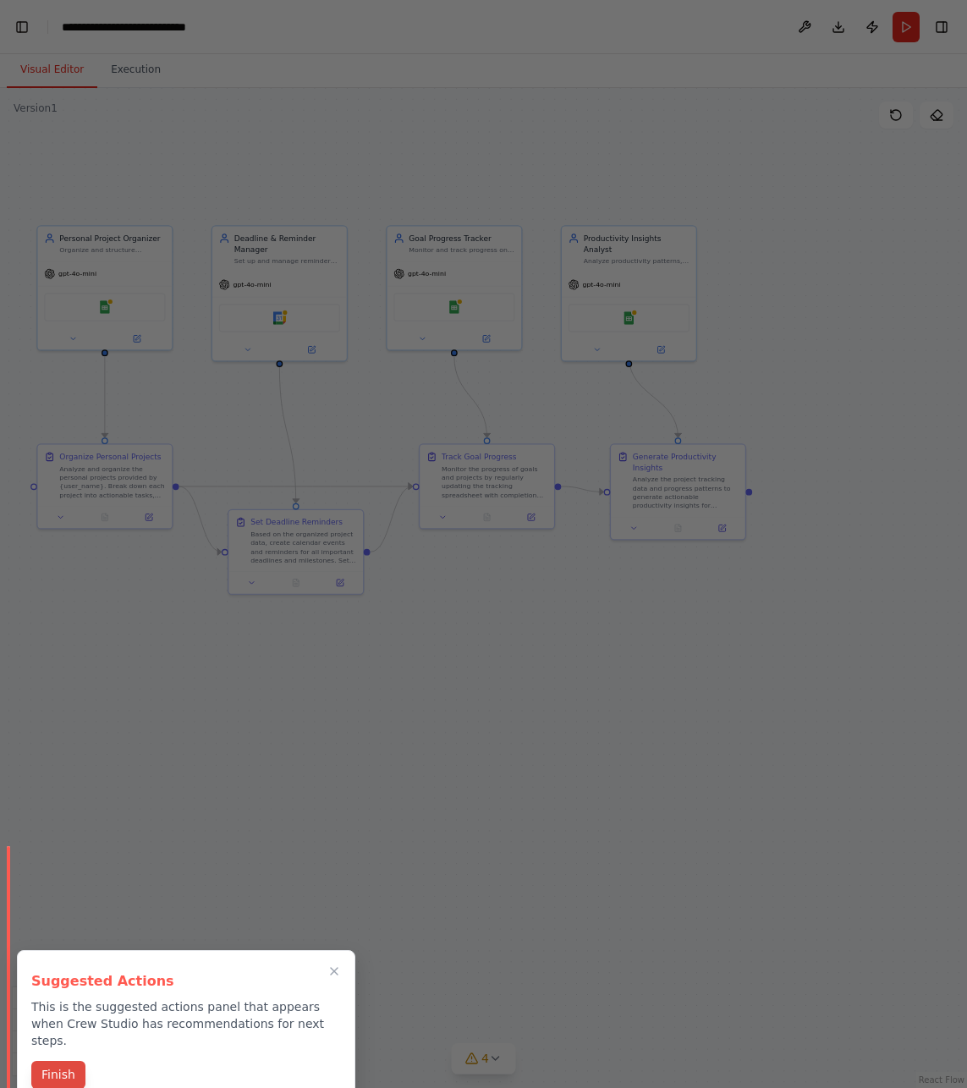
click at [63, 1061] on button "Finish" at bounding box center [58, 1075] width 54 height 28
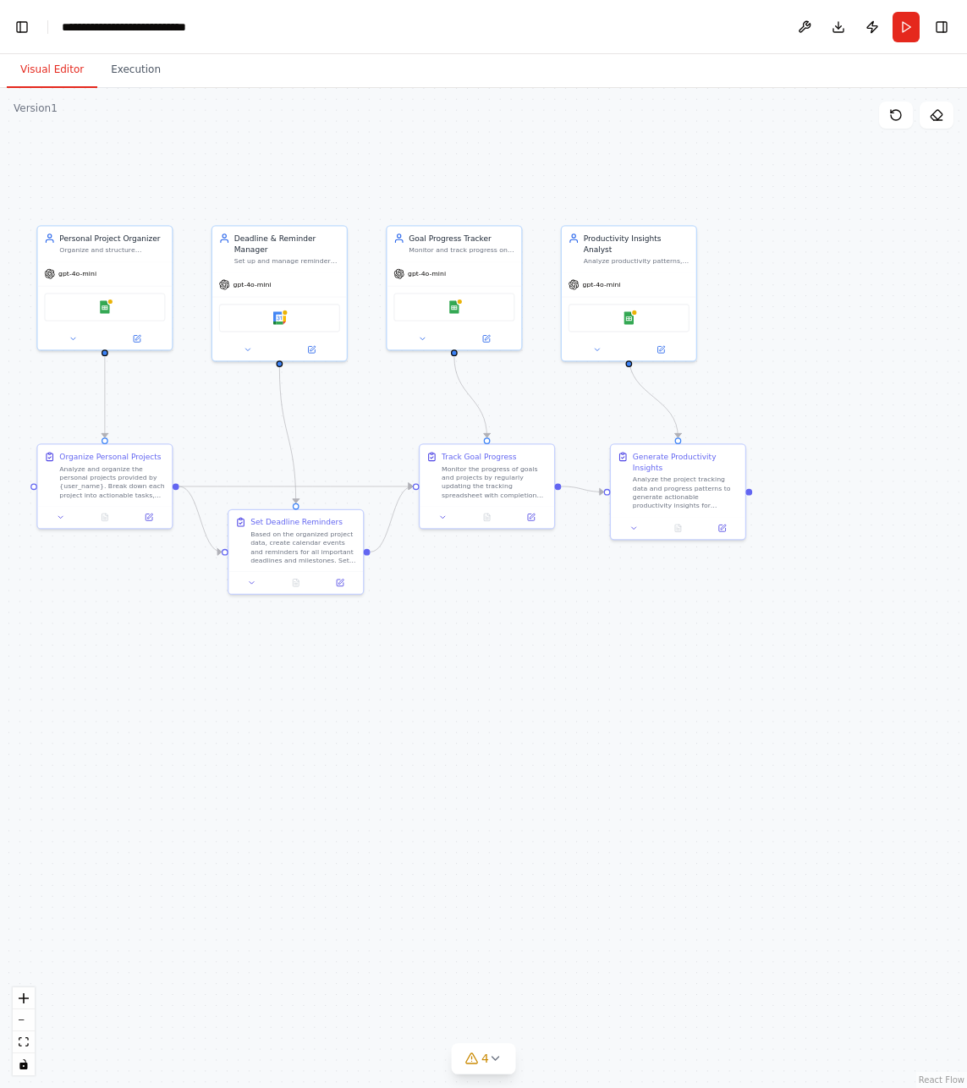
scroll to position [0, 21]
click at [905, 25] on button "Run" at bounding box center [906, 27] width 27 height 30
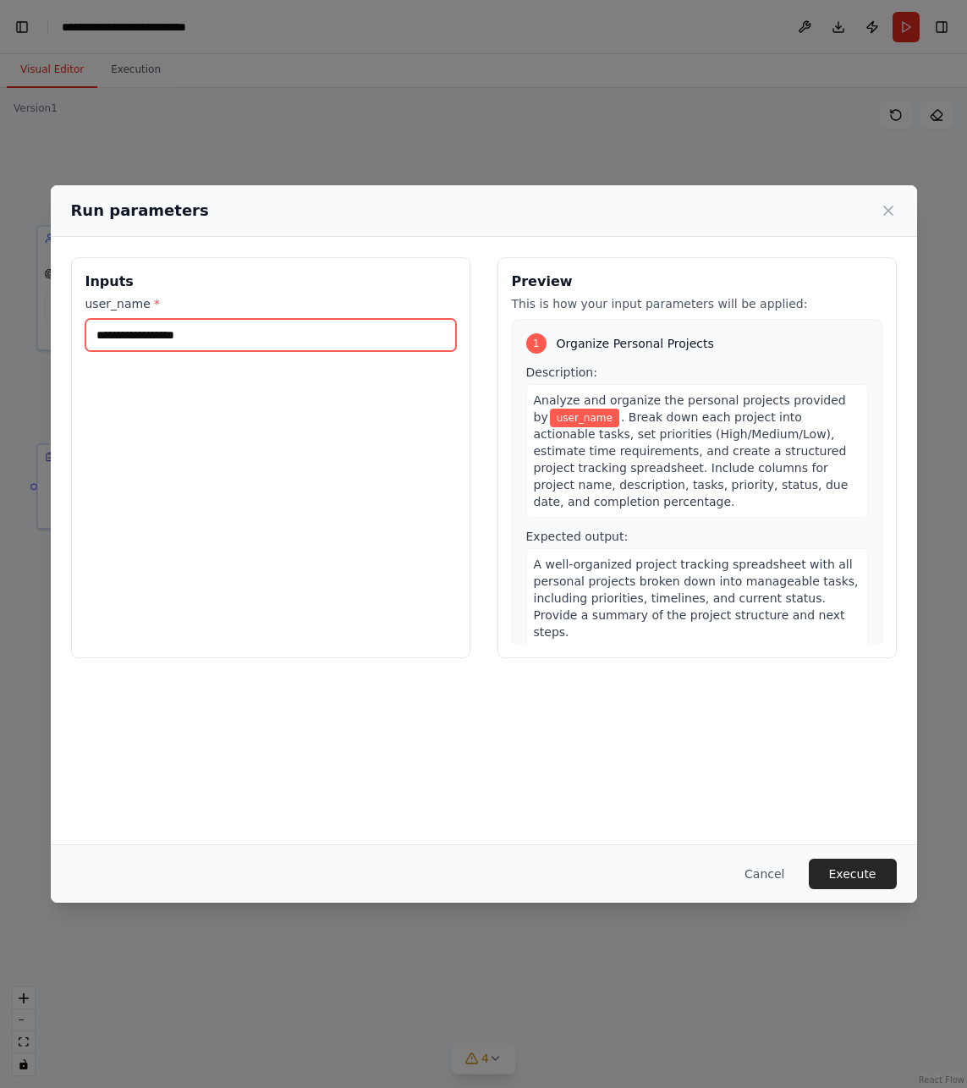
click at [246, 336] on input "user_name *" at bounding box center [270, 335] width 371 height 32
type input "****"
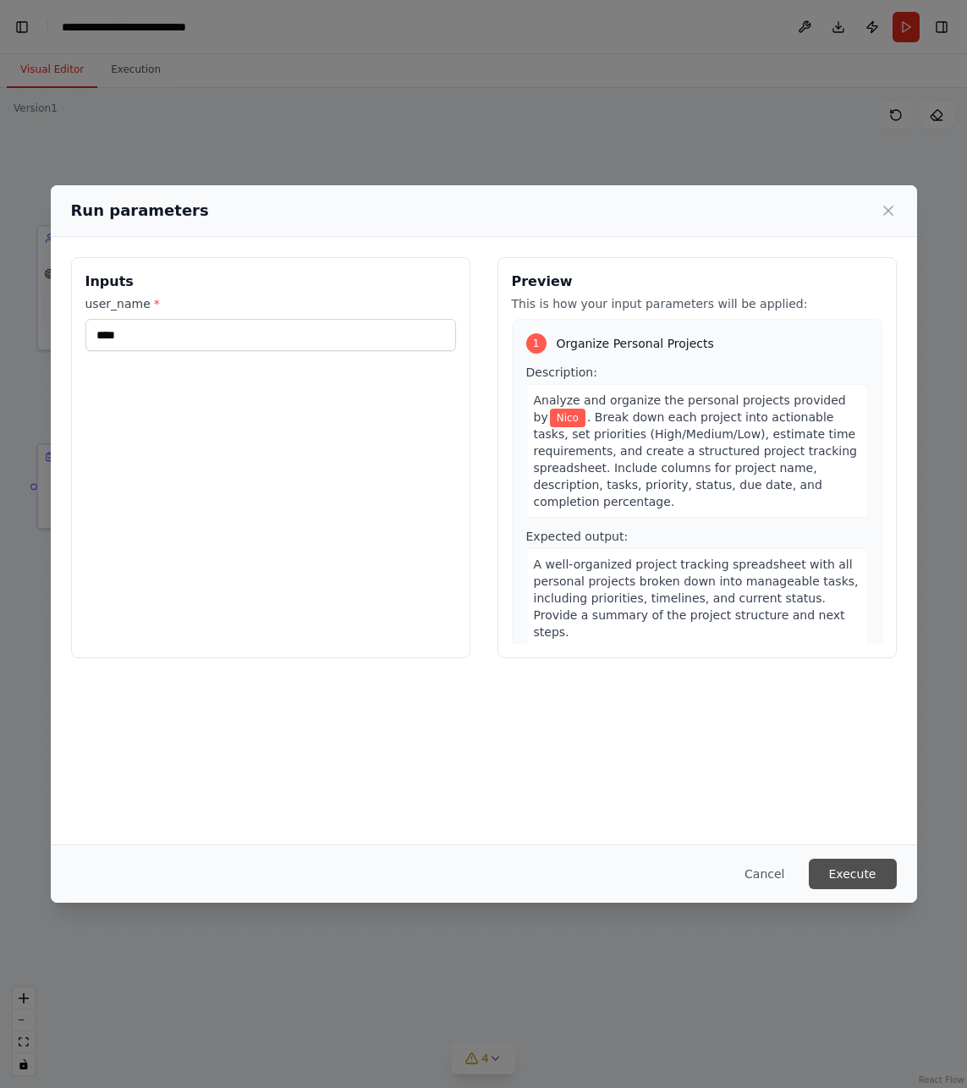
click at [849, 879] on button "Execute" at bounding box center [853, 874] width 88 height 30
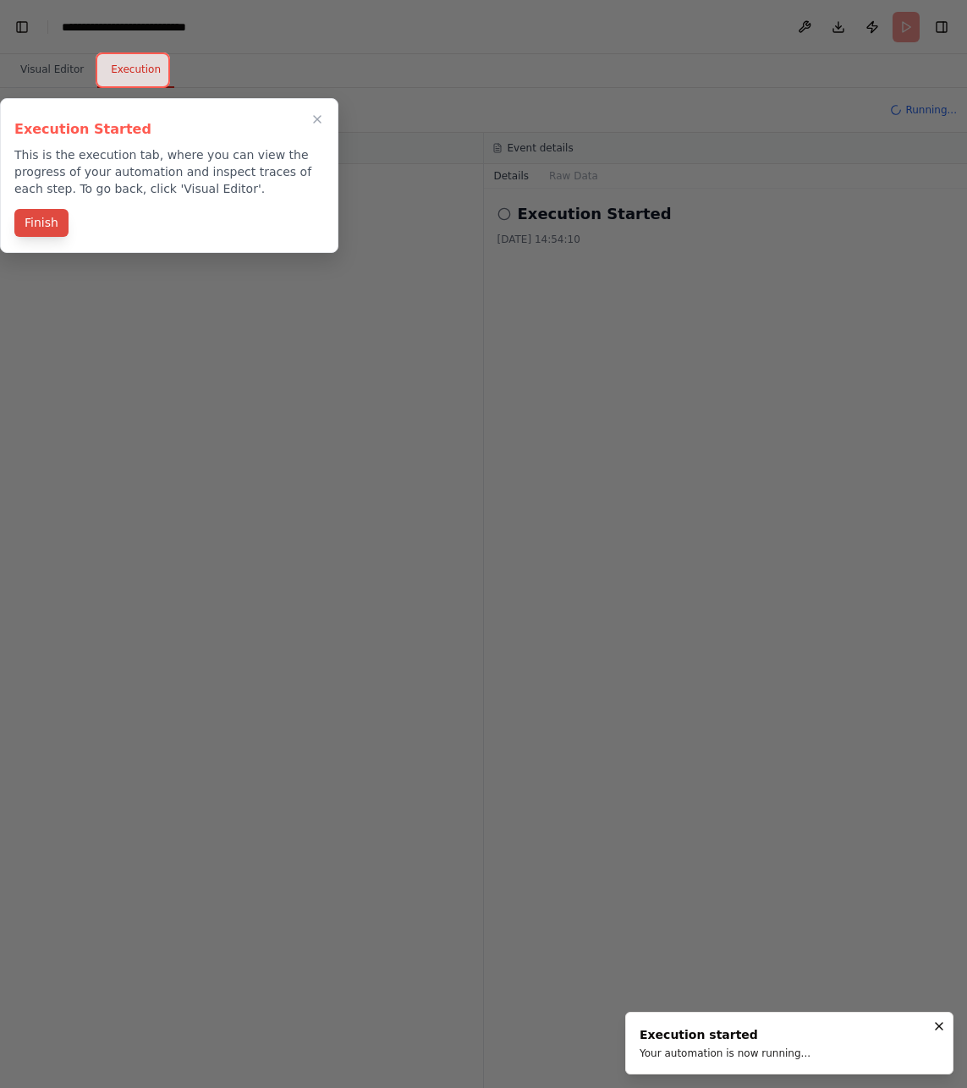
click at [52, 222] on button "Finish" at bounding box center [41, 223] width 54 height 28
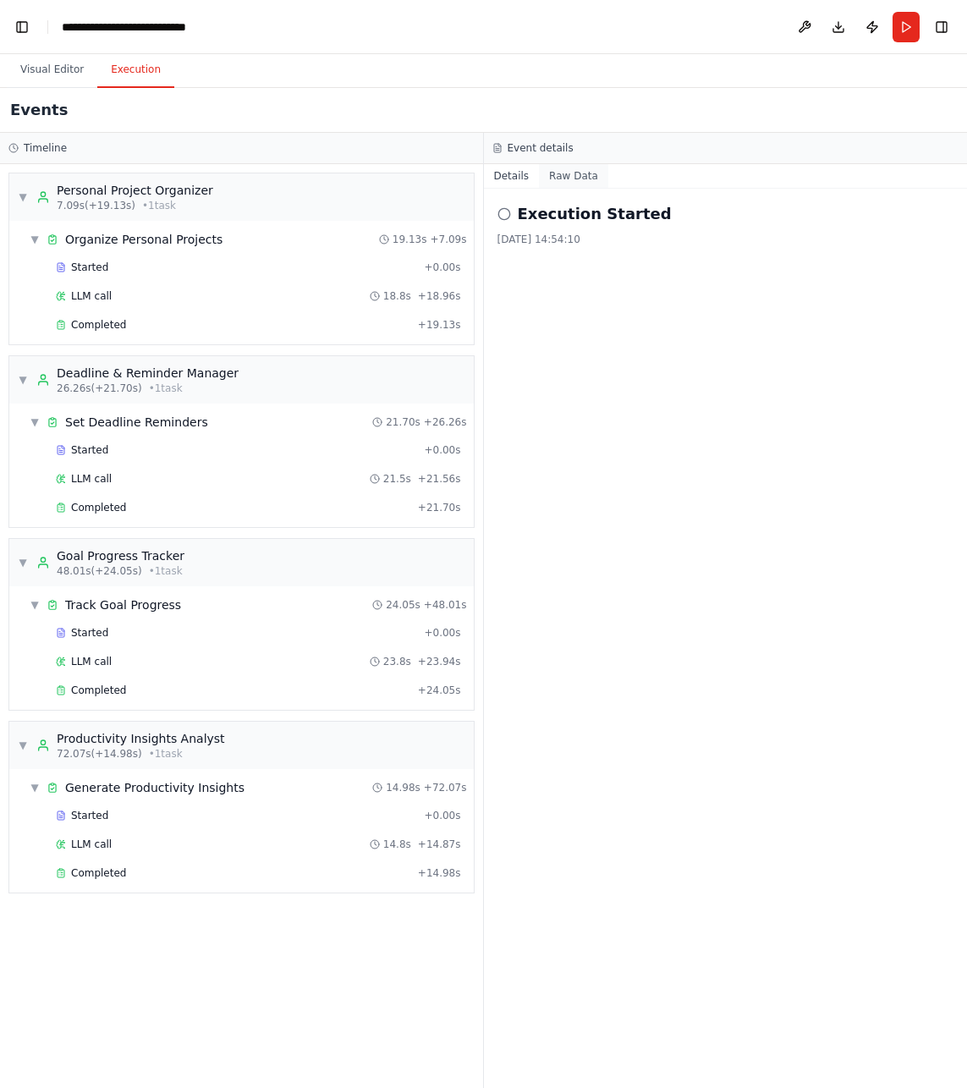
click at [563, 176] on button "Raw Data" at bounding box center [573, 176] width 69 height 24
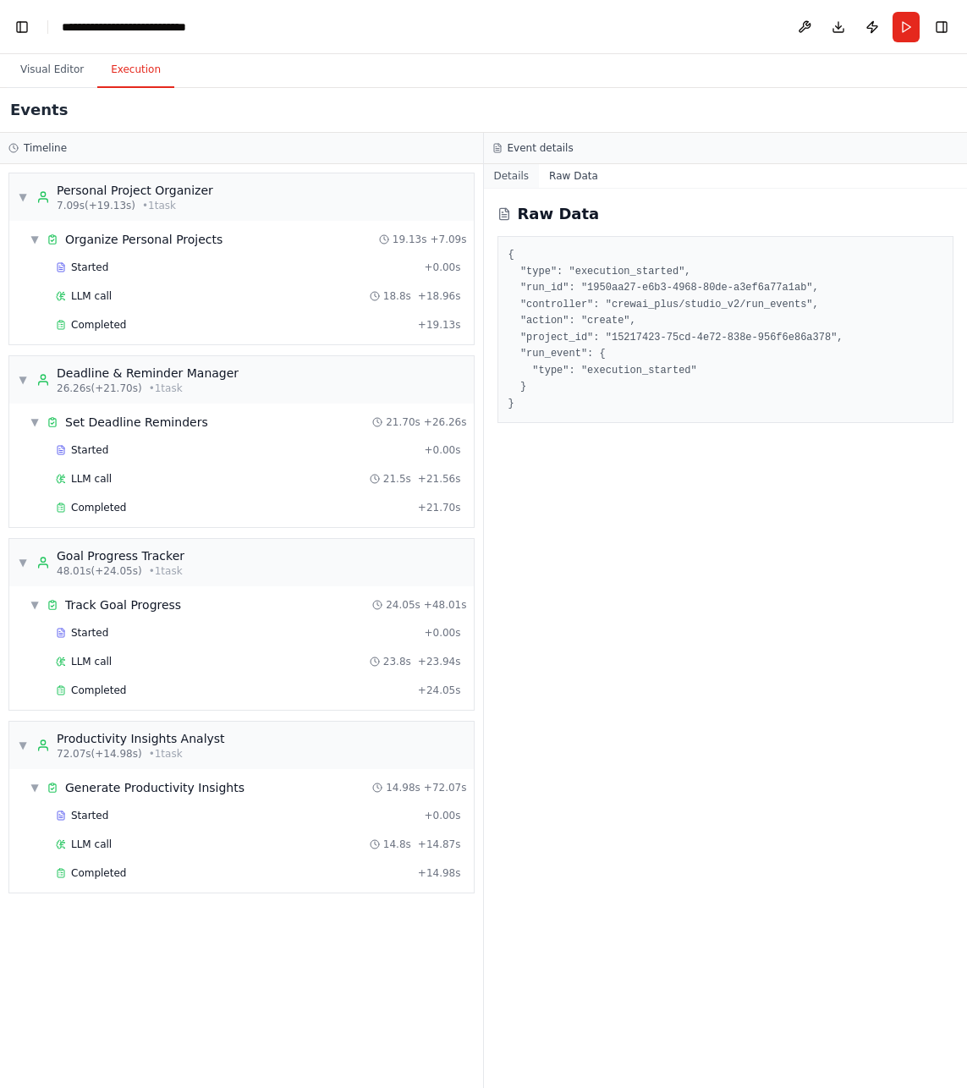
click at [510, 175] on button "Details" at bounding box center [512, 176] width 56 height 24
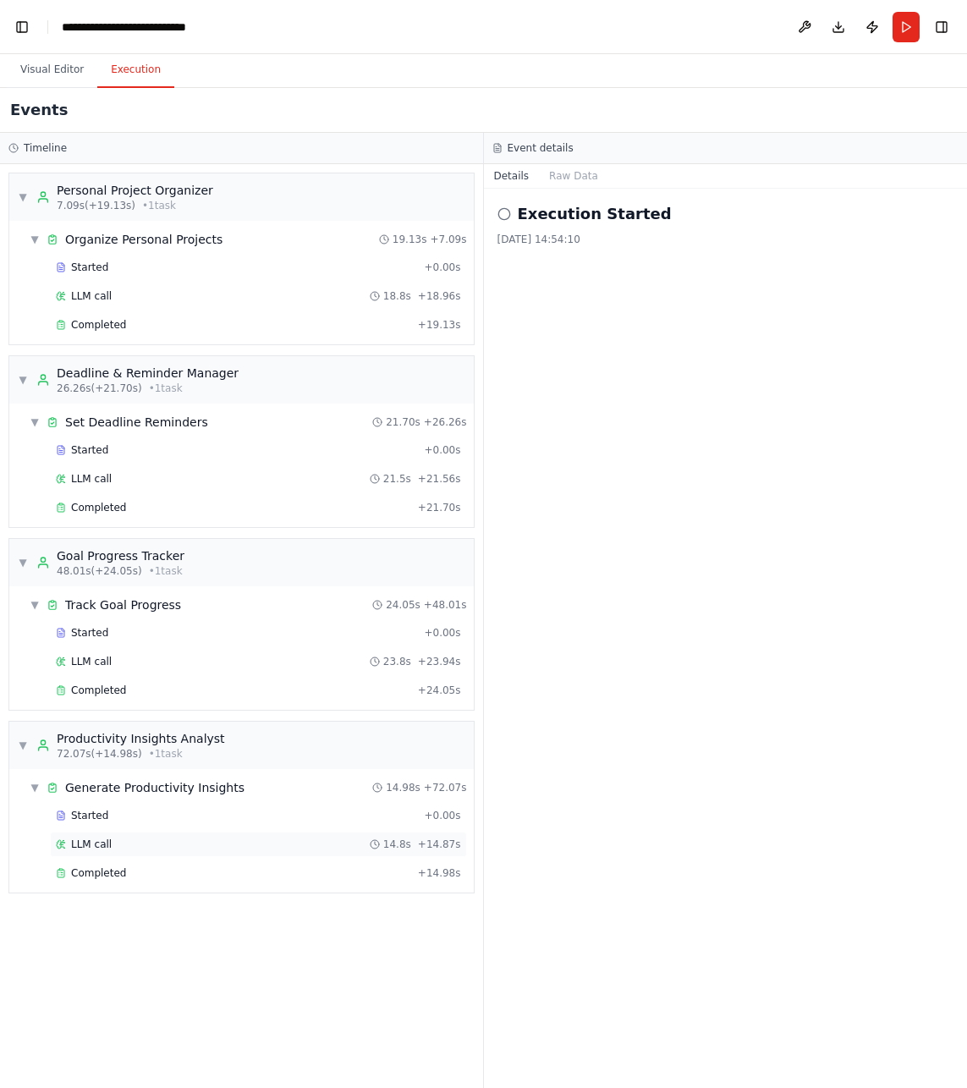
click at [100, 843] on span "LLM call" at bounding box center [91, 845] width 41 height 14
click at [102, 870] on span "Completed" at bounding box center [98, 873] width 55 height 14
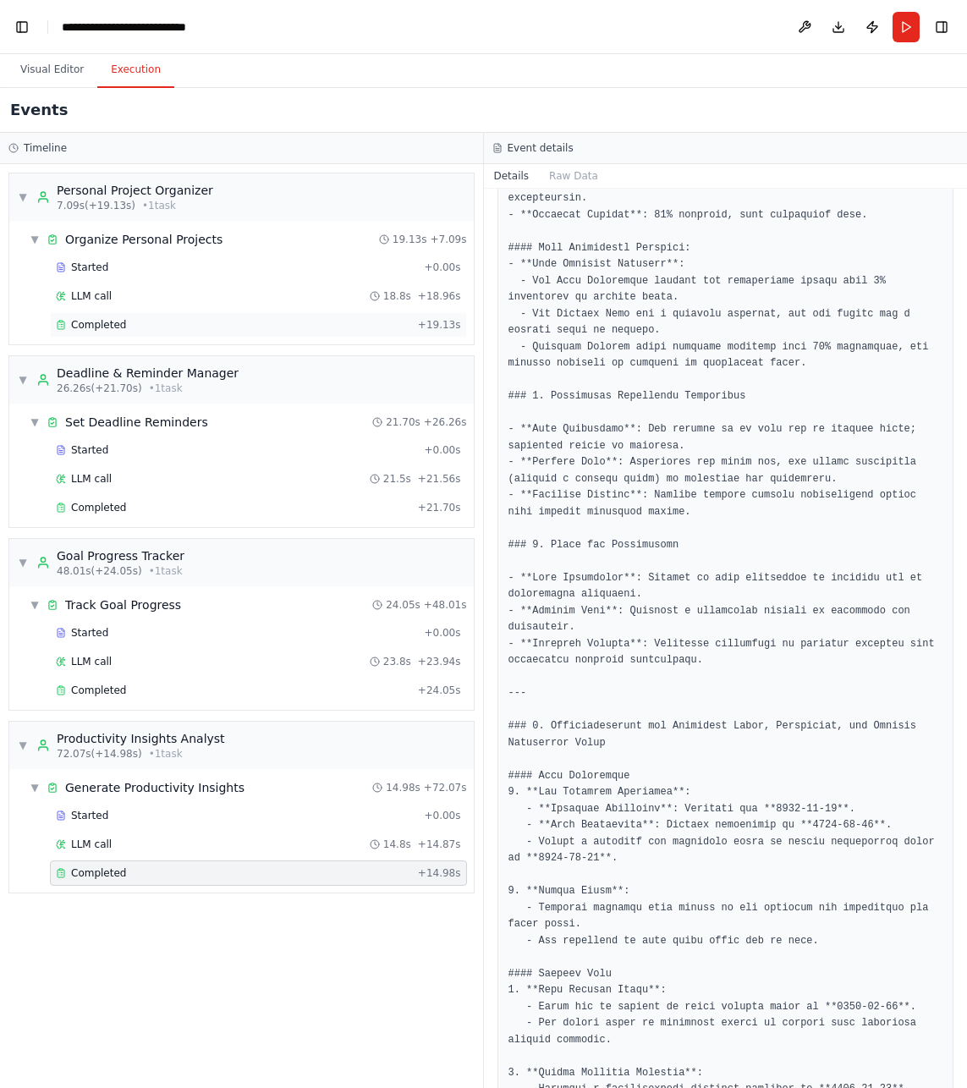
scroll to position [434, 0]
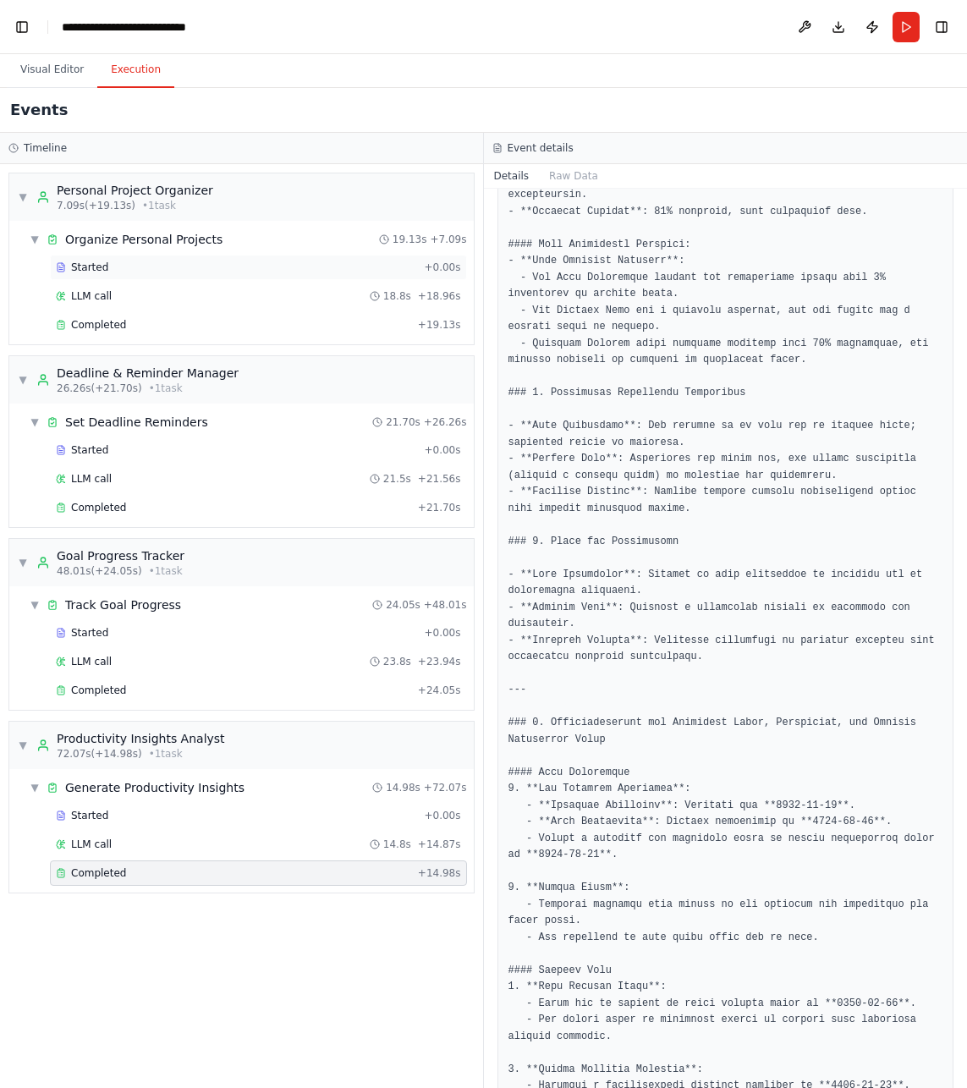
click at [99, 261] on span "Started" at bounding box center [89, 268] width 37 height 14
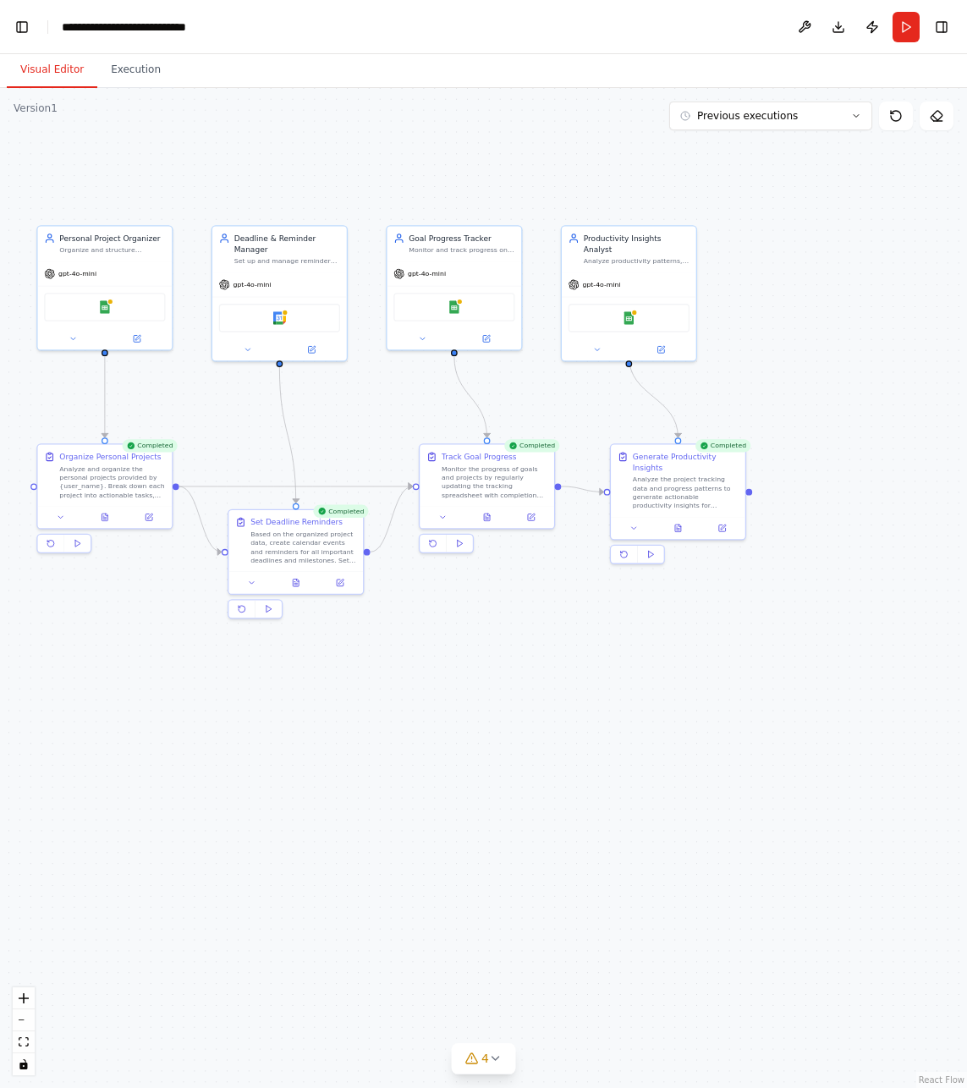
click at [68, 64] on button "Visual Editor" at bounding box center [52, 70] width 91 height 36
click at [103, 308] on img at bounding box center [104, 305] width 13 height 13
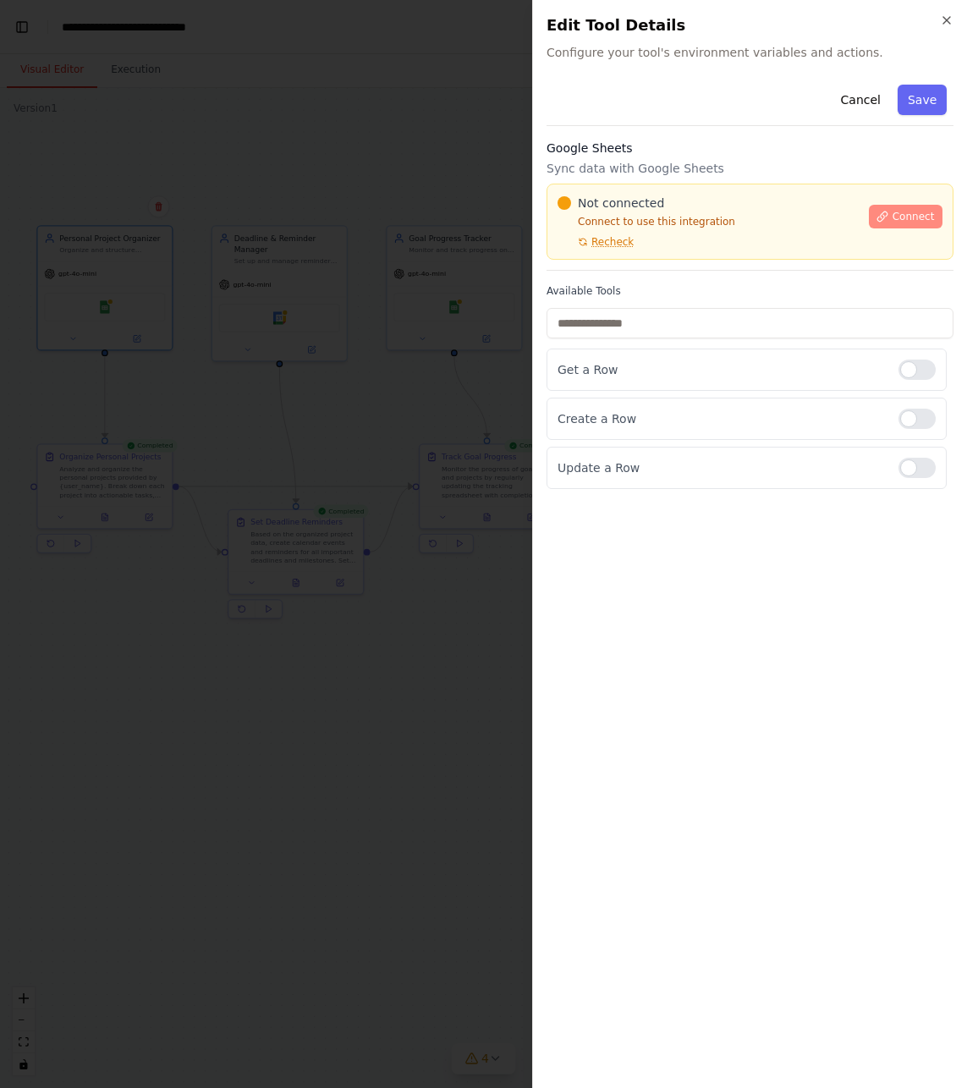
click at [897, 213] on span "Connect" at bounding box center [913, 217] width 42 height 14
click at [948, 20] on icon "button" at bounding box center [946, 20] width 7 height 7
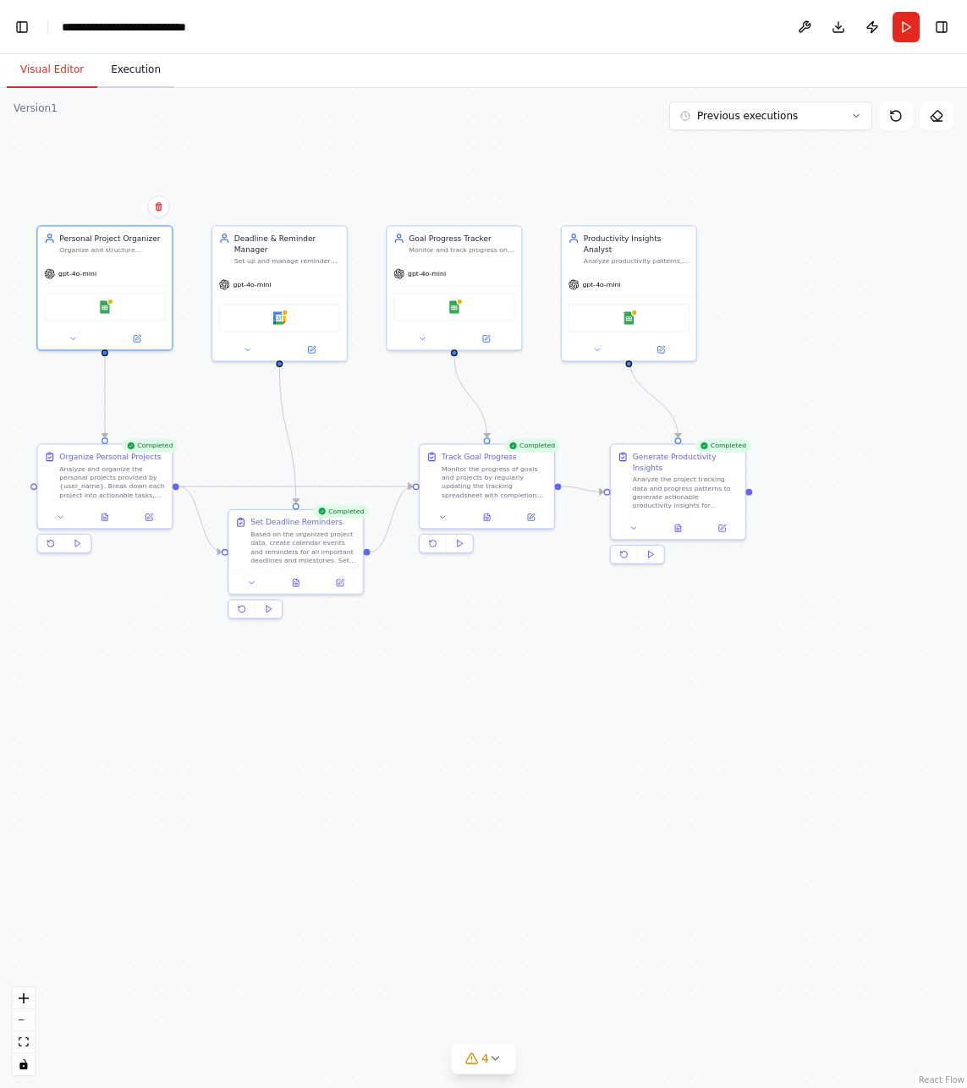
click at [131, 76] on button "Execution" at bounding box center [135, 70] width 77 height 36
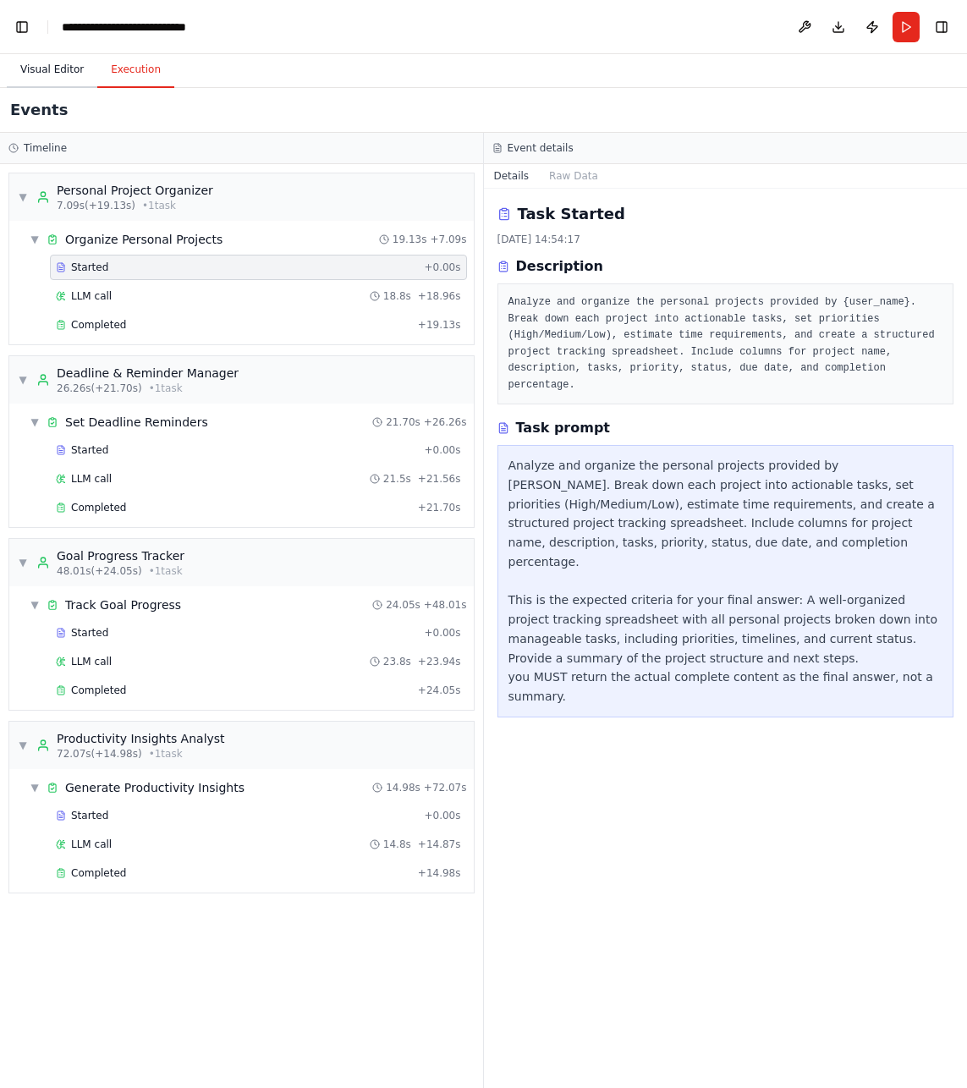
click at [62, 74] on button "Visual Editor" at bounding box center [52, 70] width 91 height 36
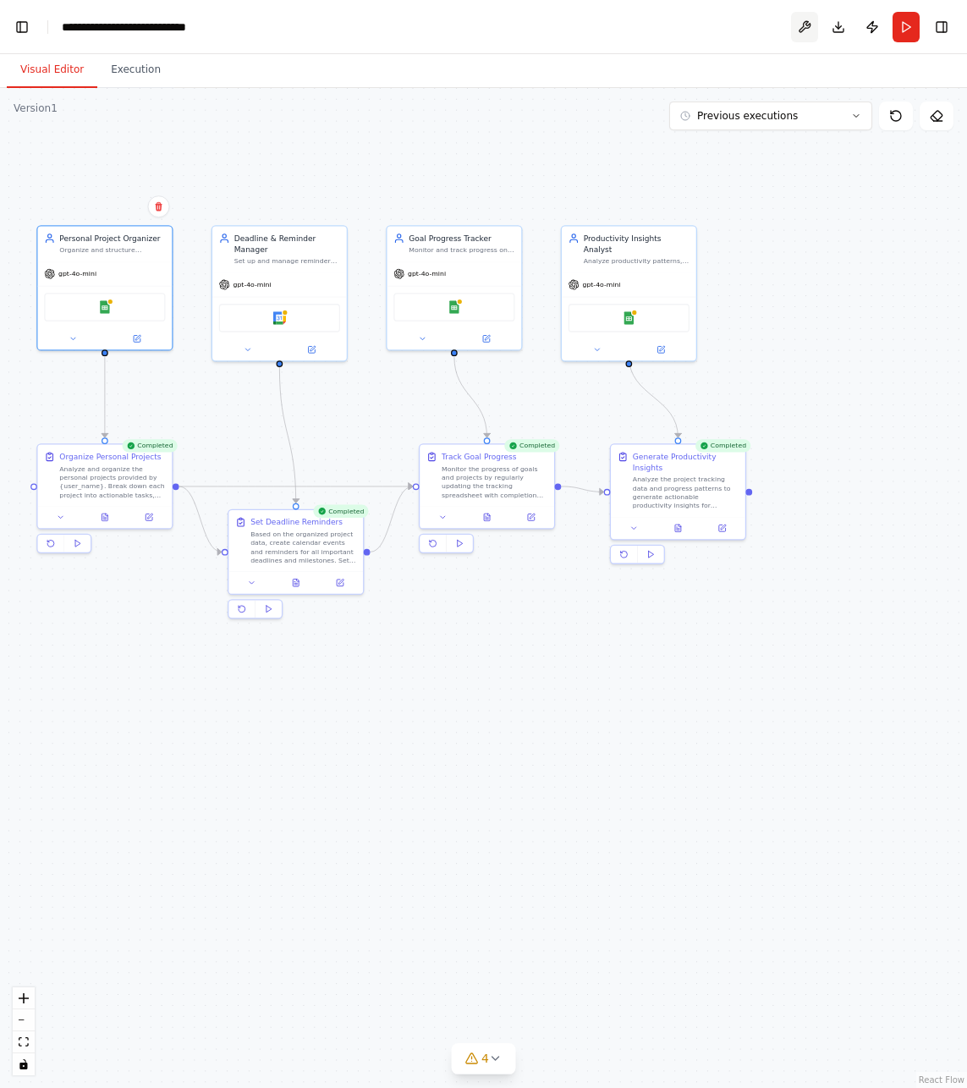
click at [802, 28] on button at bounding box center [804, 27] width 27 height 30
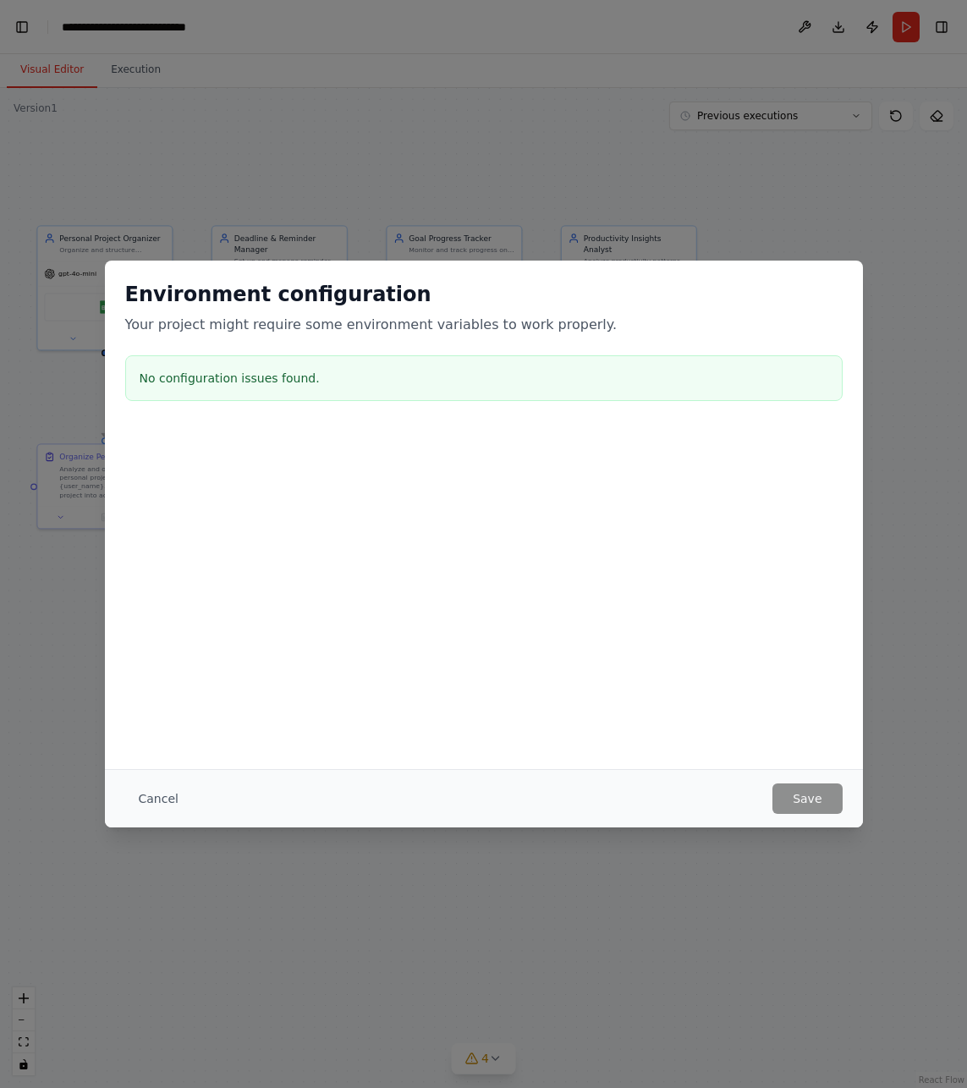
drag, startPoint x: 158, startPoint y: 796, endPoint x: 179, endPoint y: 778, distance: 27.6
click at [158, 796] on button "Cancel" at bounding box center [158, 798] width 67 height 30
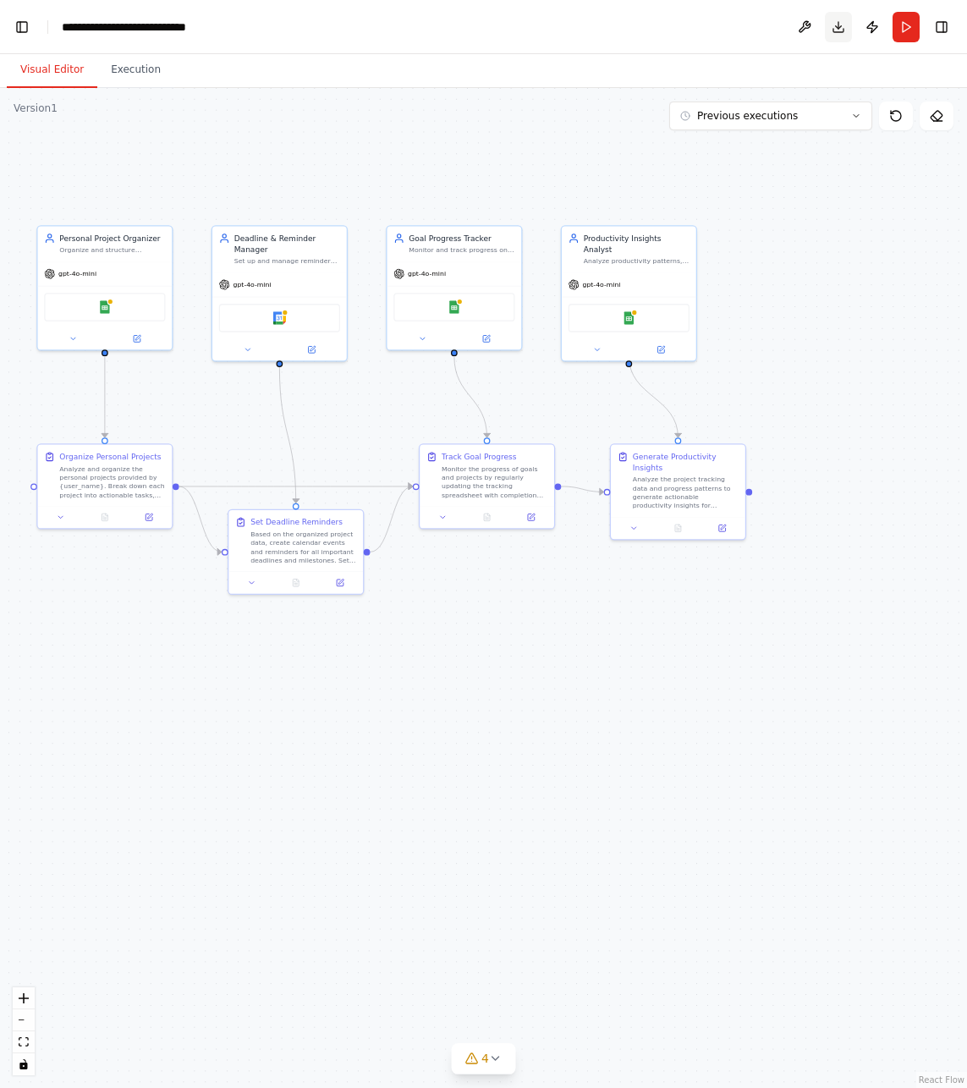
click at [843, 31] on button "Download" at bounding box center [838, 27] width 27 height 30
click at [29, 27] on button "Toggle Left Sidebar" at bounding box center [22, 27] width 24 height 24
click at [24, 23] on button "Toggle Left Sidebar" at bounding box center [22, 27] width 24 height 24
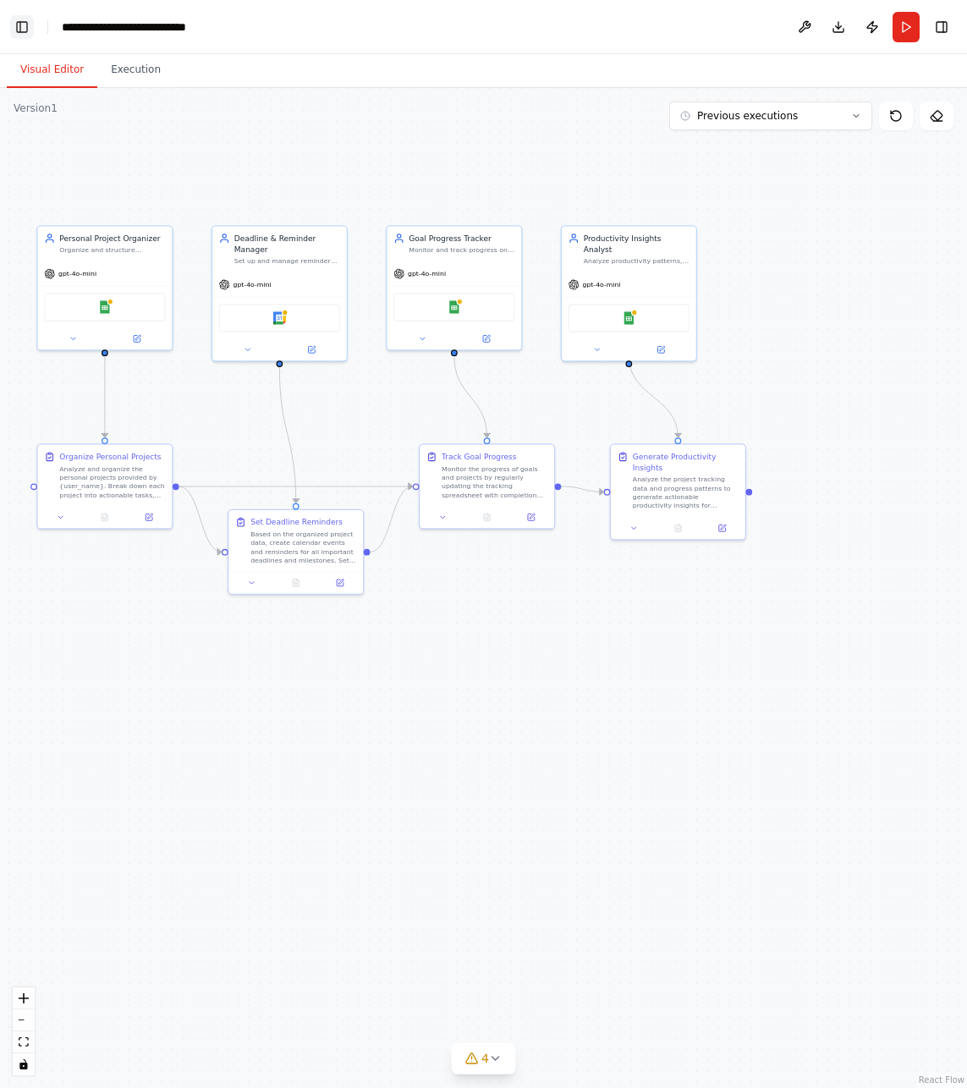
click at [24, 23] on button "Toggle Left Sidebar" at bounding box center [22, 27] width 24 height 24
click at [944, 25] on button "Toggle Right Sidebar" at bounding box center [942, 27] width 24 height 24
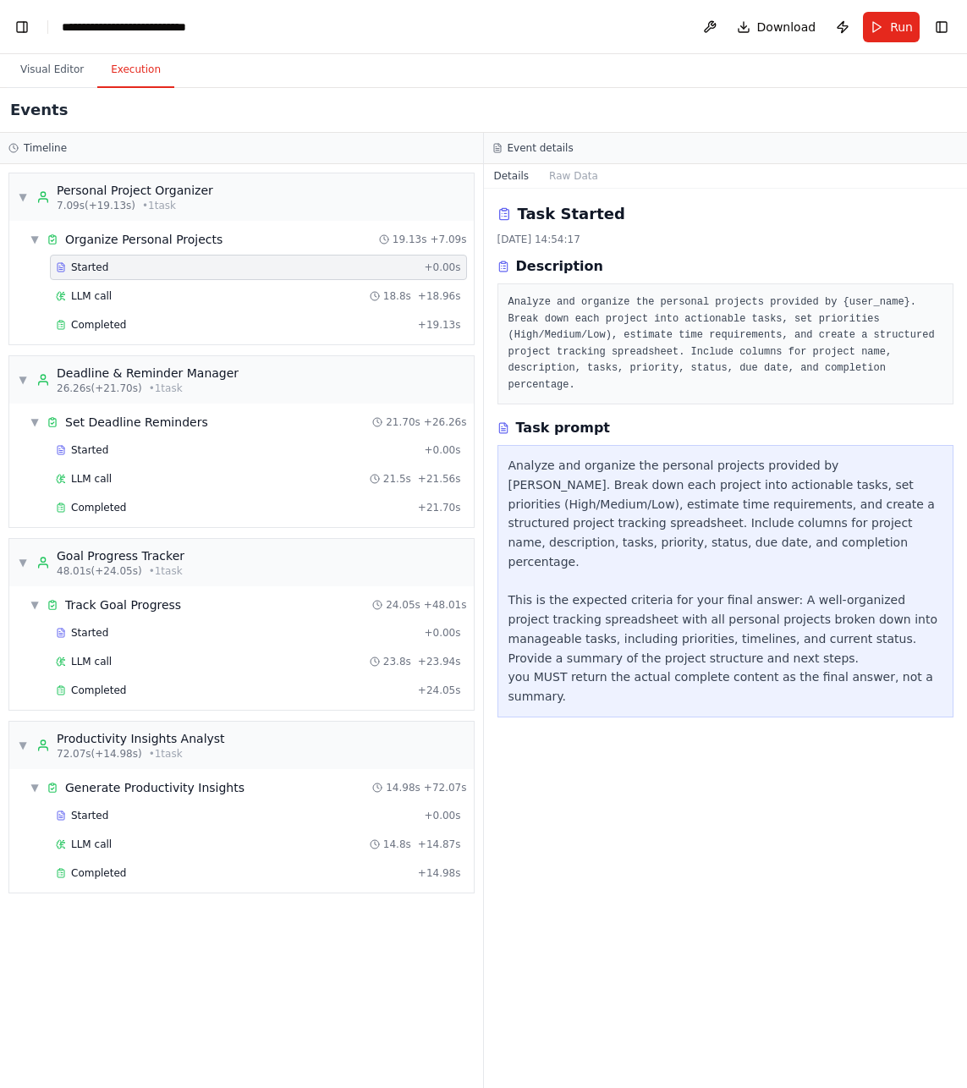
click at [139, 69] on button "Execution" at bounding box center [135, 70] width 77 height 36
click at [58, 67] on button "Visual Editor" at bounding box center [52, 70] width 91 height 36
